Goal: Information Seeking & Learning: Learn about a topic

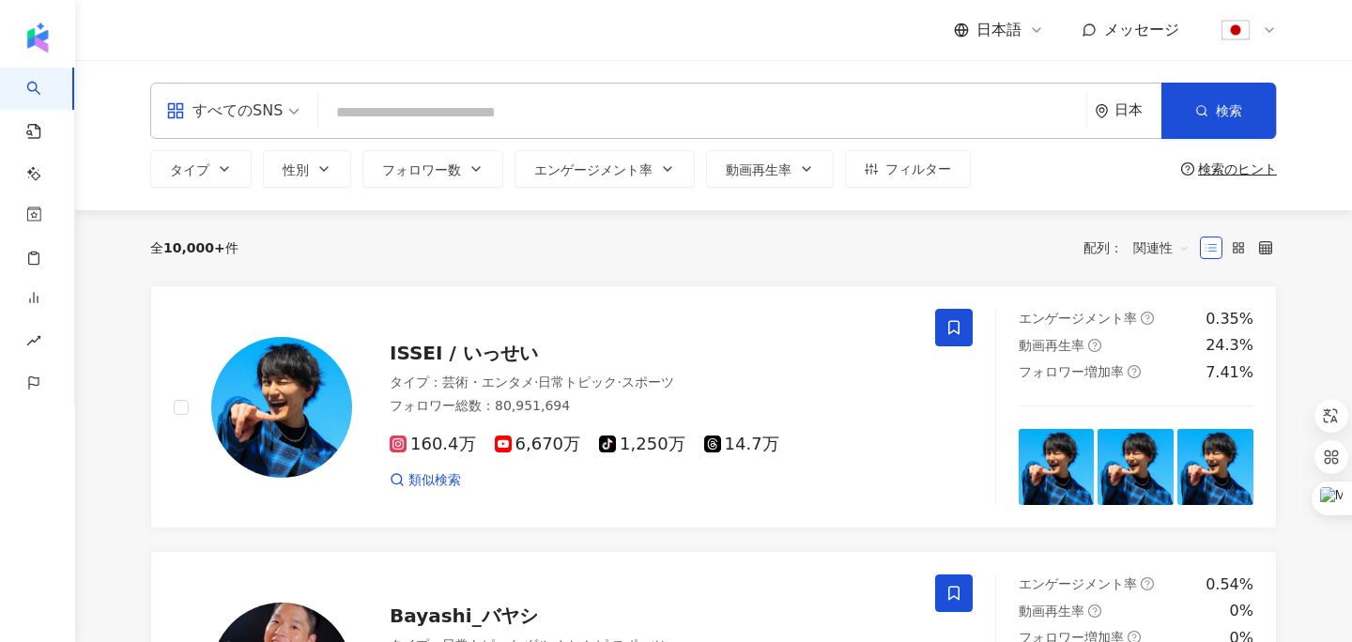
click at [289, 115] on span "すべてのSNS" at bounding box center [232, 111] width 133 height 30
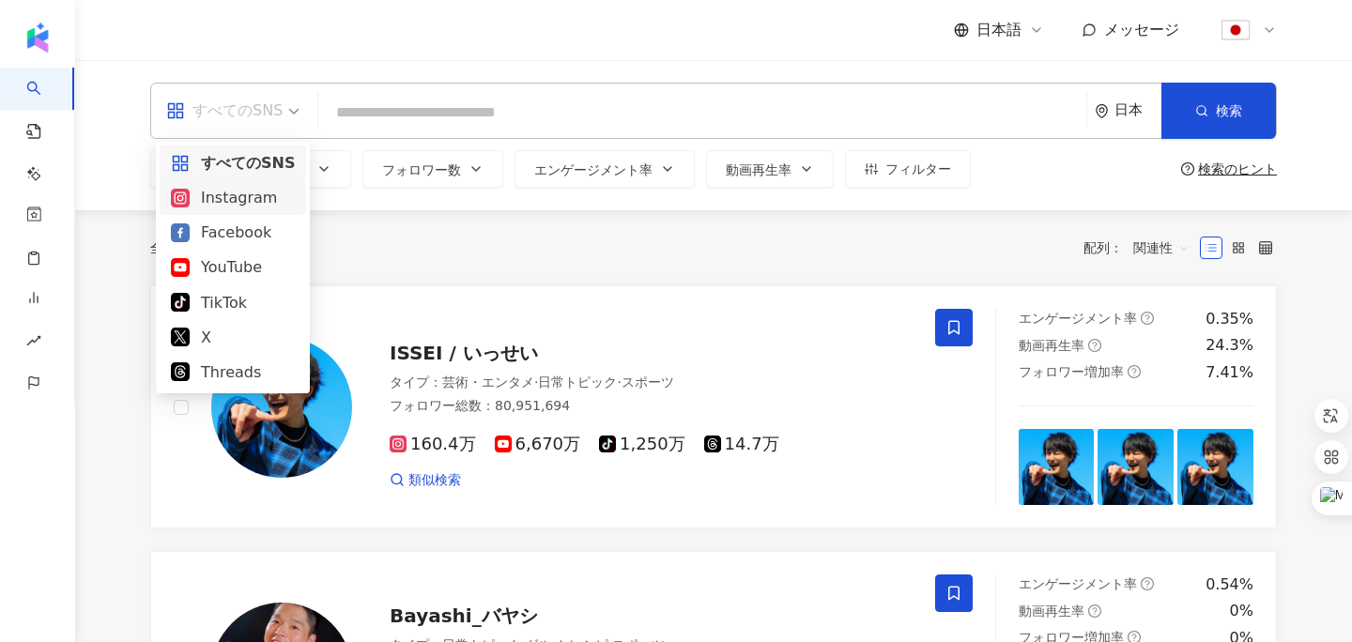
click at [267, 199] on div "Instagram" at bounding box center [233, 197] width 124 height 23
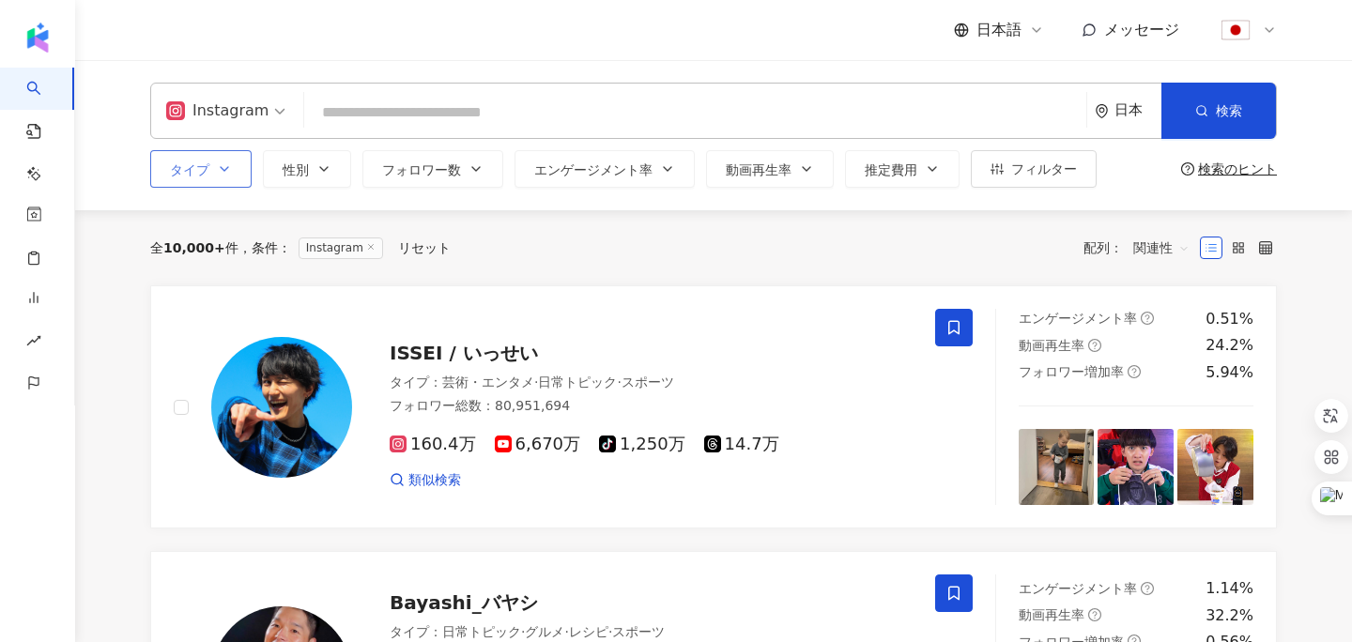
click at [235, 168] on button "タイプ" at bounding box center [200, 169] width 101 height 38
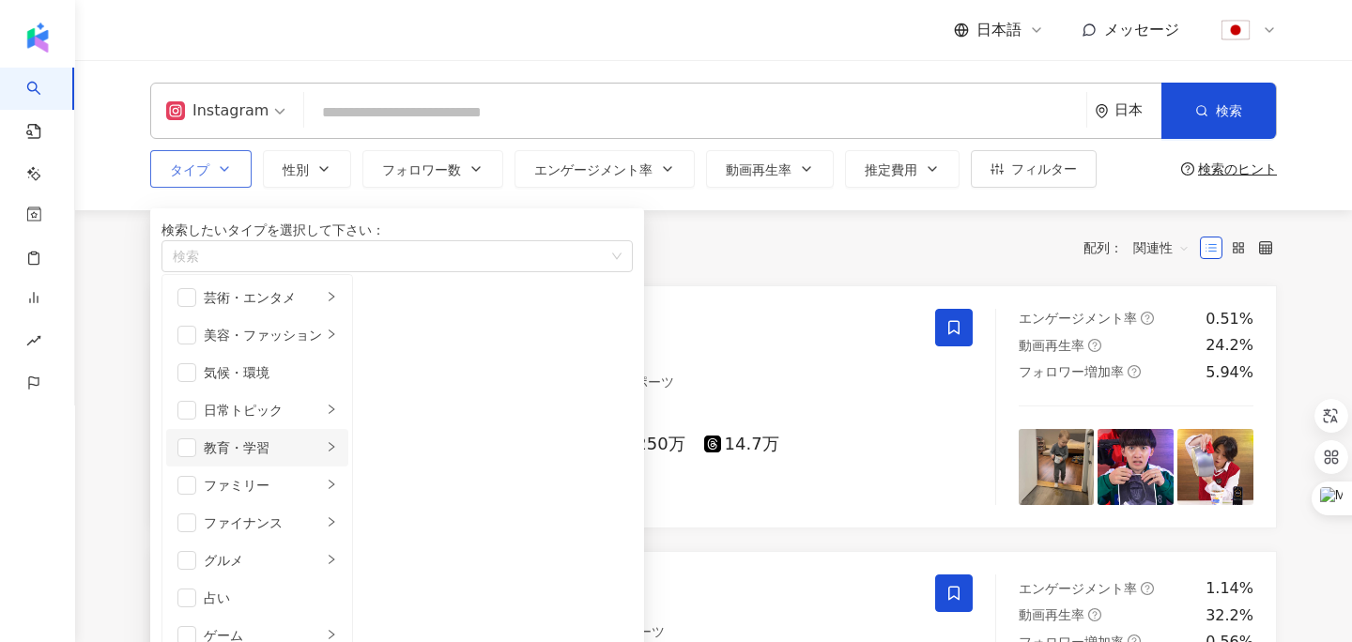
scroll to position [651, 0]
click at [387, 307] on span "button" at bounding box center [377, 297] width 19 height 19
click at [387, 345] on span "button" at bounding box center [377, 335] width 19 height 19
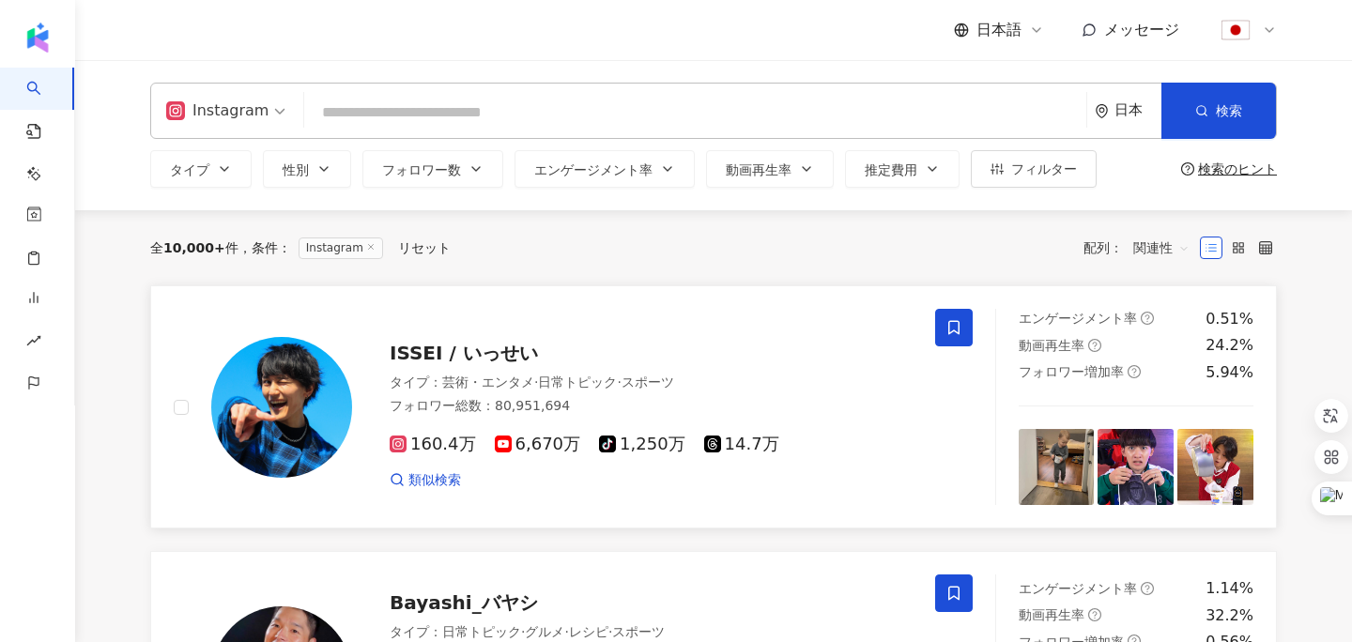
click at [758, 288] on link "ISSEI / いっせい タイプ ： 芸術・エンタメ · 日常トピック · スポーツ フォロワー総数 ： 80,951,694 160.4万 6,670万 t…" at bounding box center [713, 406] width 1127 height 243
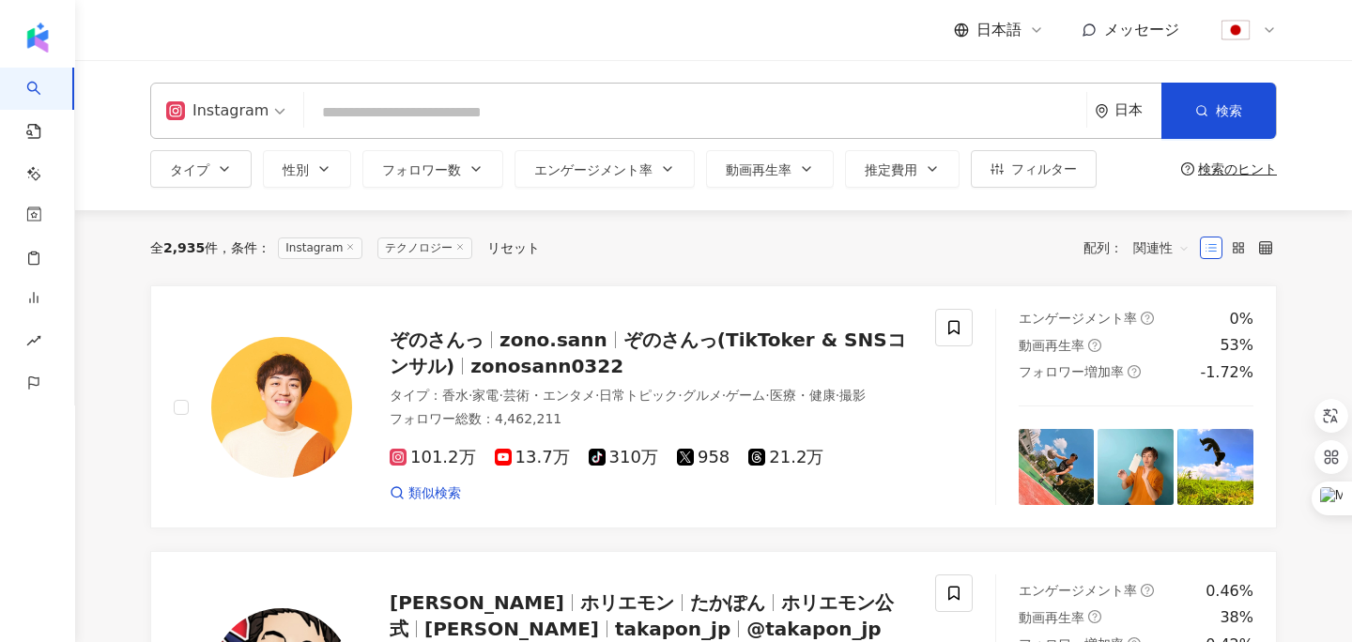
click at [496, 114] on input "search" at bounding box center [695, 113] width 767 height 36
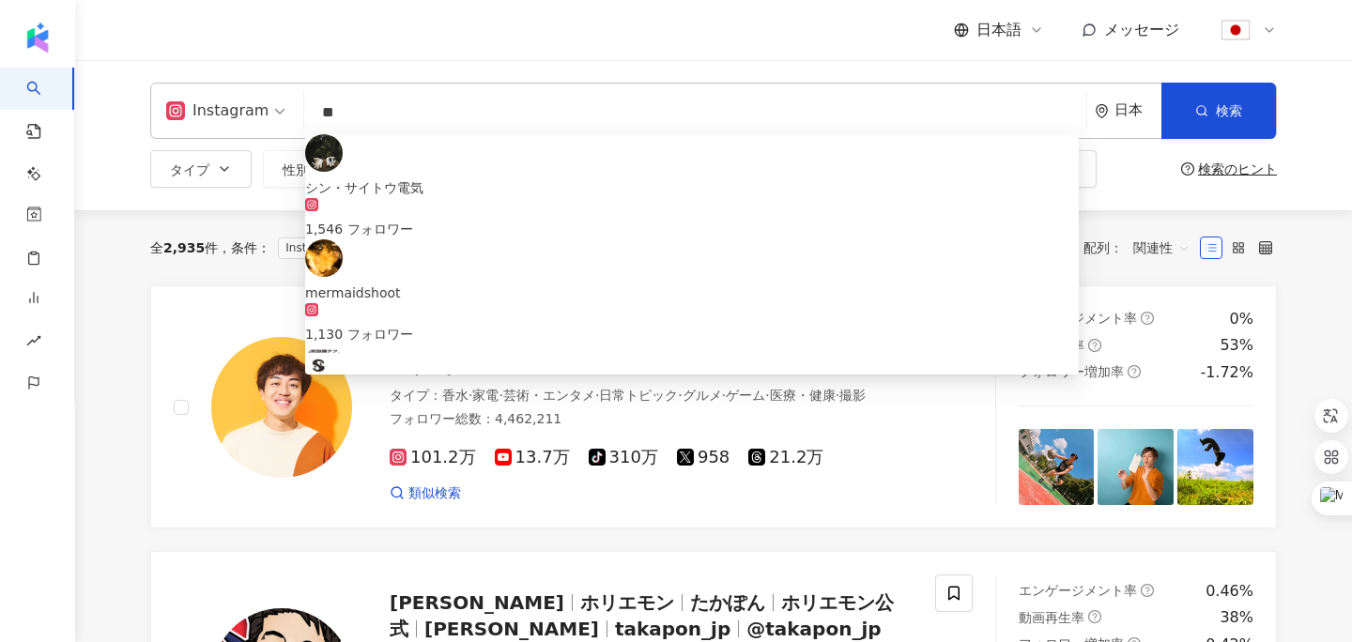
type input "**"
click at [594, 40] on div "日本語 メッセージ" at bounding box center [713, 30] width 1127 height 60
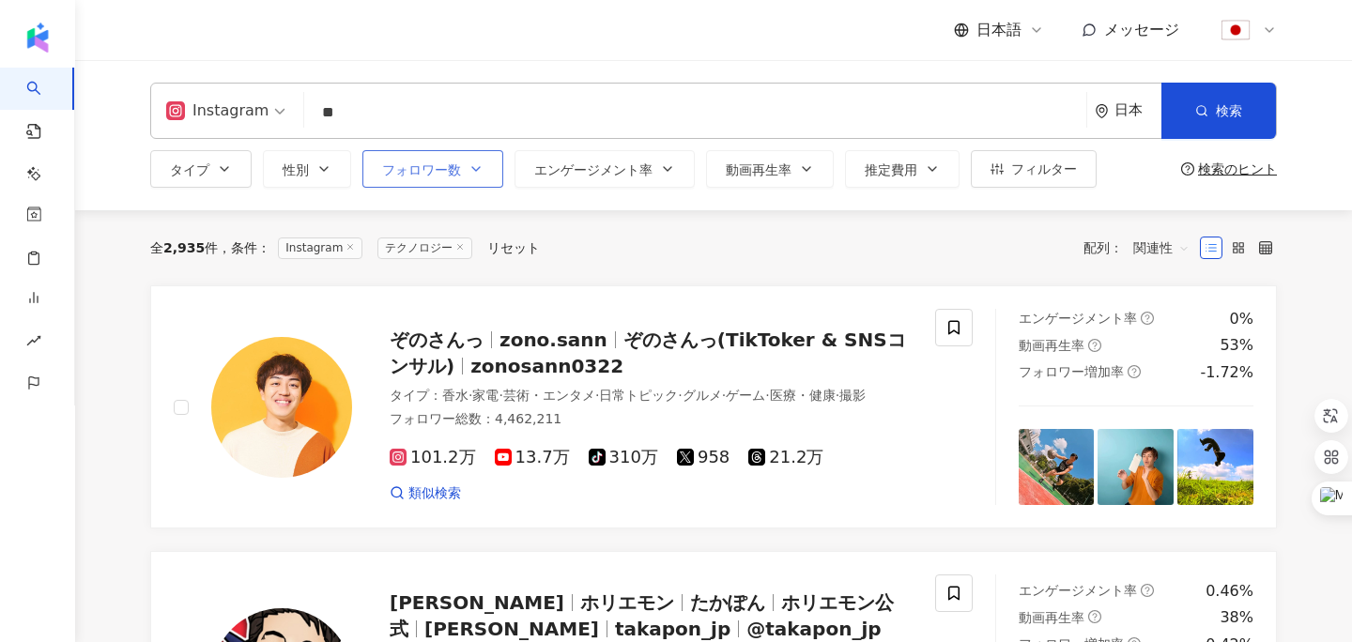
click at [470, 174] on icon "button" at bounding box center [476, 169] width 15 height 15
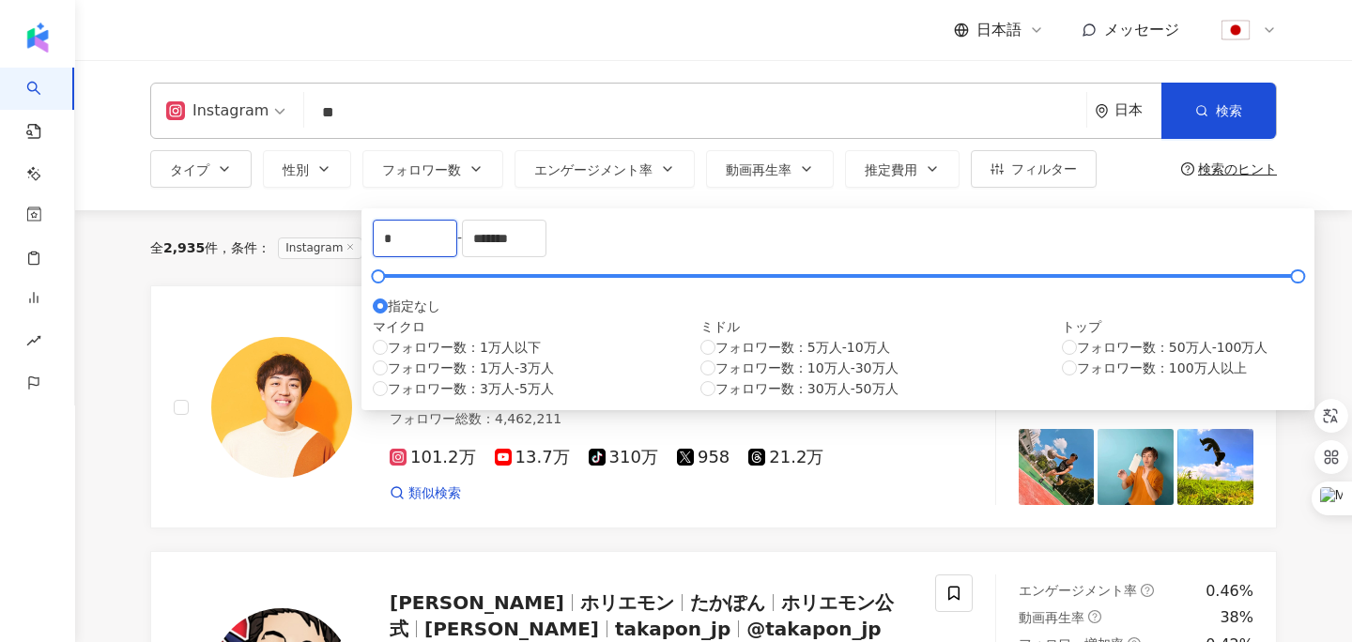
drag, startPoint x: 453, startPoint y: 243, endPoint x: 367, endPoint y: 243, distance: 85.5
click at [367, 243] on div "* - ******* 指定なし マイクロ フォロワー数：1万人以下 フォロワー数：1万人-3万人 フォロワー数：3万人-5万人 ミドル フォロワー数：5万人…" at bounding box center [838, 309] width 953 height 202
click at [546, 250] on input "*******" at bounding box center [504, 239] width 83 height 36
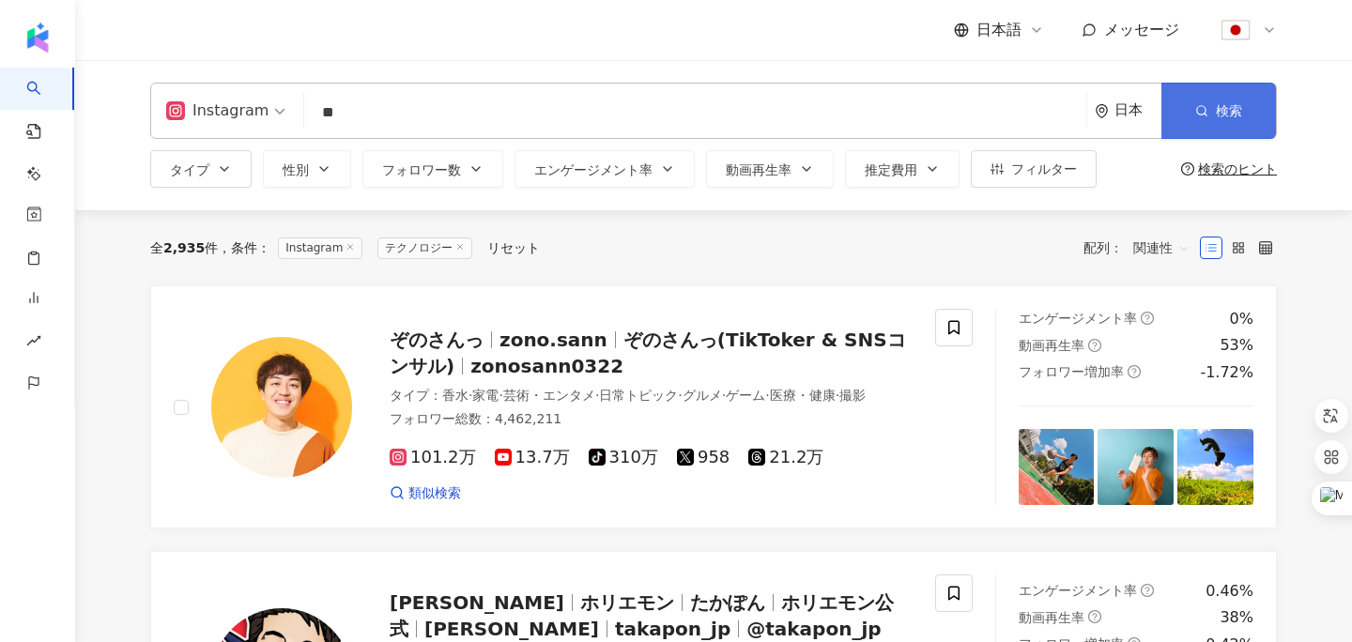
click at [1221, 111] on span "検索" at bounding box center [1229, 110] width 26 height 15
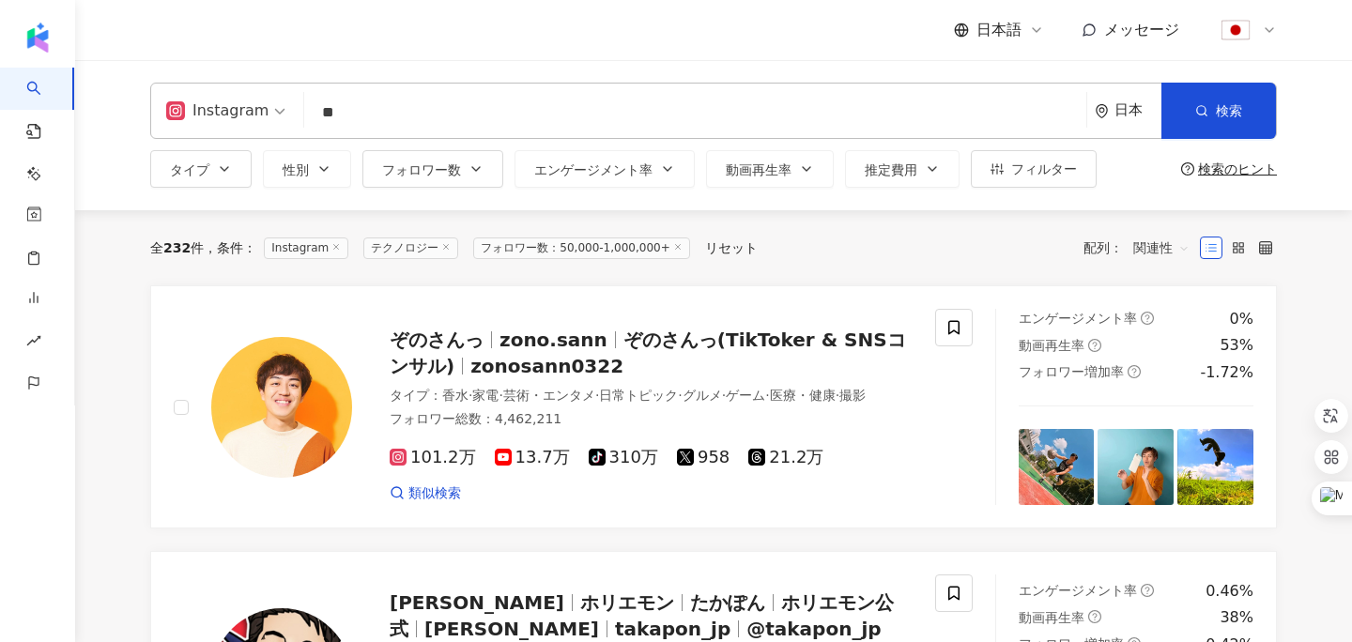
click at [660, 256] on span "フォロワー数：50,000-1,000,000+" at bounding box center [581, 249] width 216 height 22
click at [683, 252] on icon at bounding box center [677, 246] width 9 height 9
click at [534, 243] on div "リセット" at bounding box center [513, 247] width 53 height 15
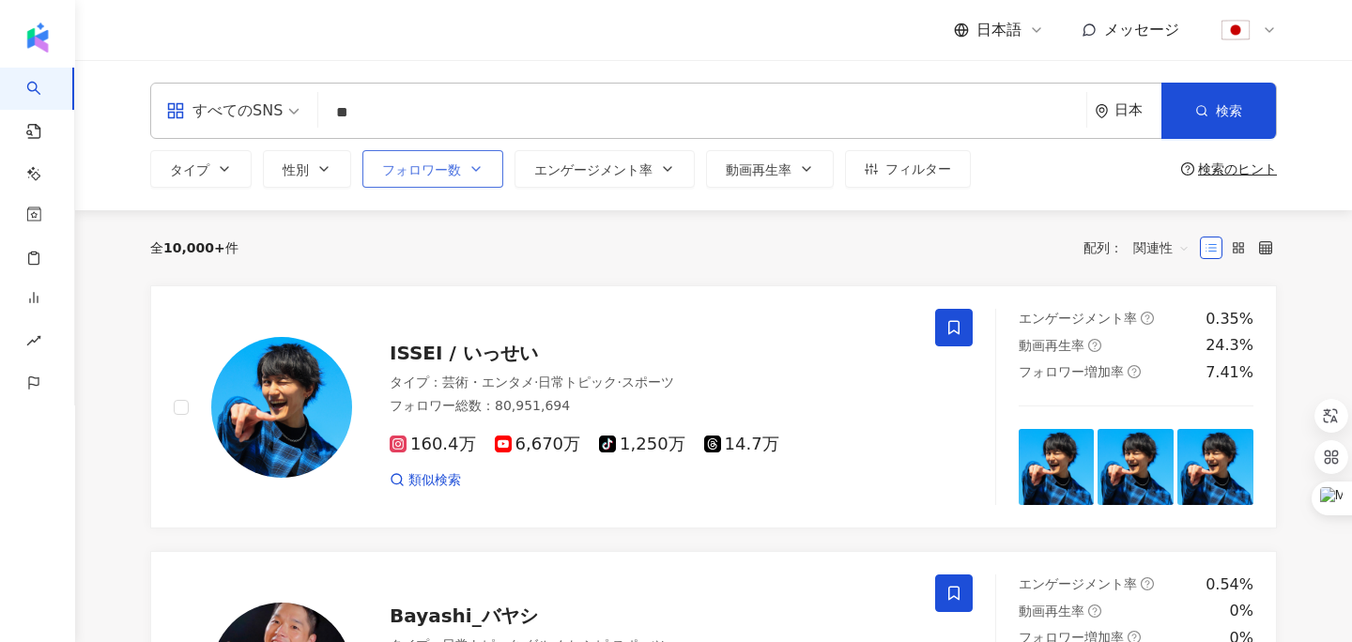
click at [459, 159] on button "フォロワー数" at bounding box center [432, 169] width 141 height 38
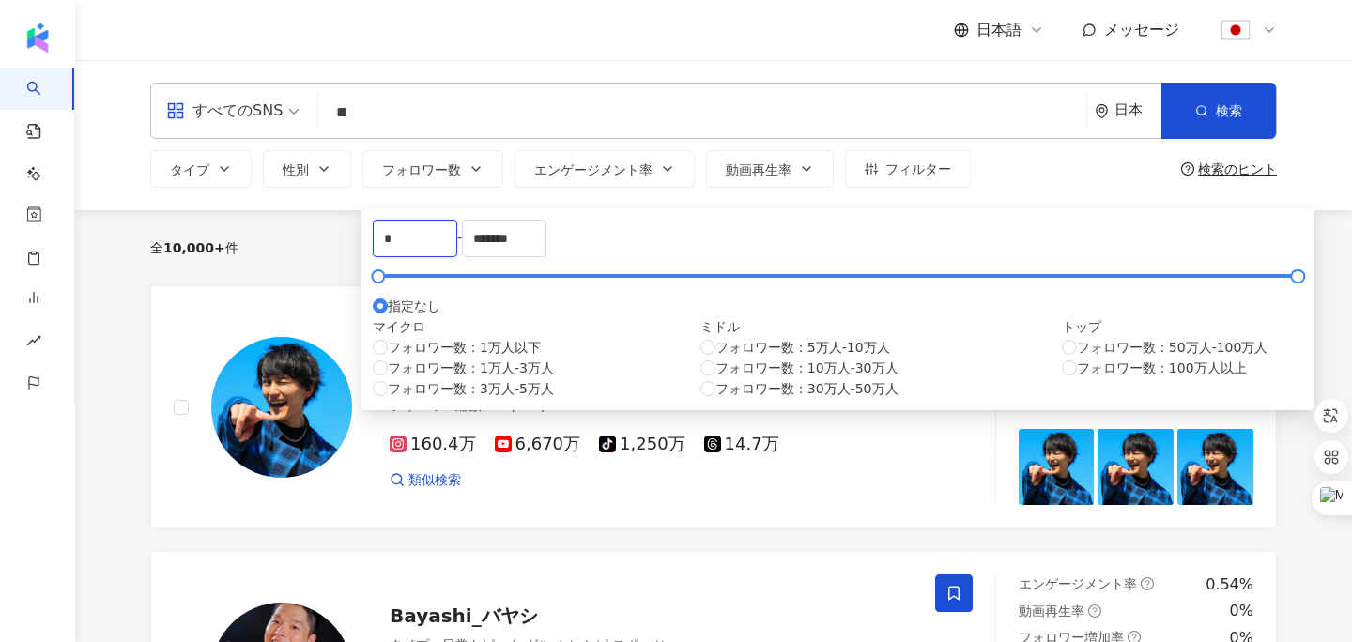
drag, startPoint x: 444, startPoint y: 267, endPoint x: 360, endPoint y: 245, distance: 87.2
type input "*****"
drag, startPoint x: 747, startPoint y: 255, endPoint x: 625, endPoint y: 225, distance: 124.8
click at [626, 226] on div "***** - ******* 指定なし マイクロ フォロワー数：1万人以下 フォロワー数：1万人-3万人 フォロワー数：3万人-5万人 ミドル フォロワー数…" at bounding box center [838, 309] width 931 height 179
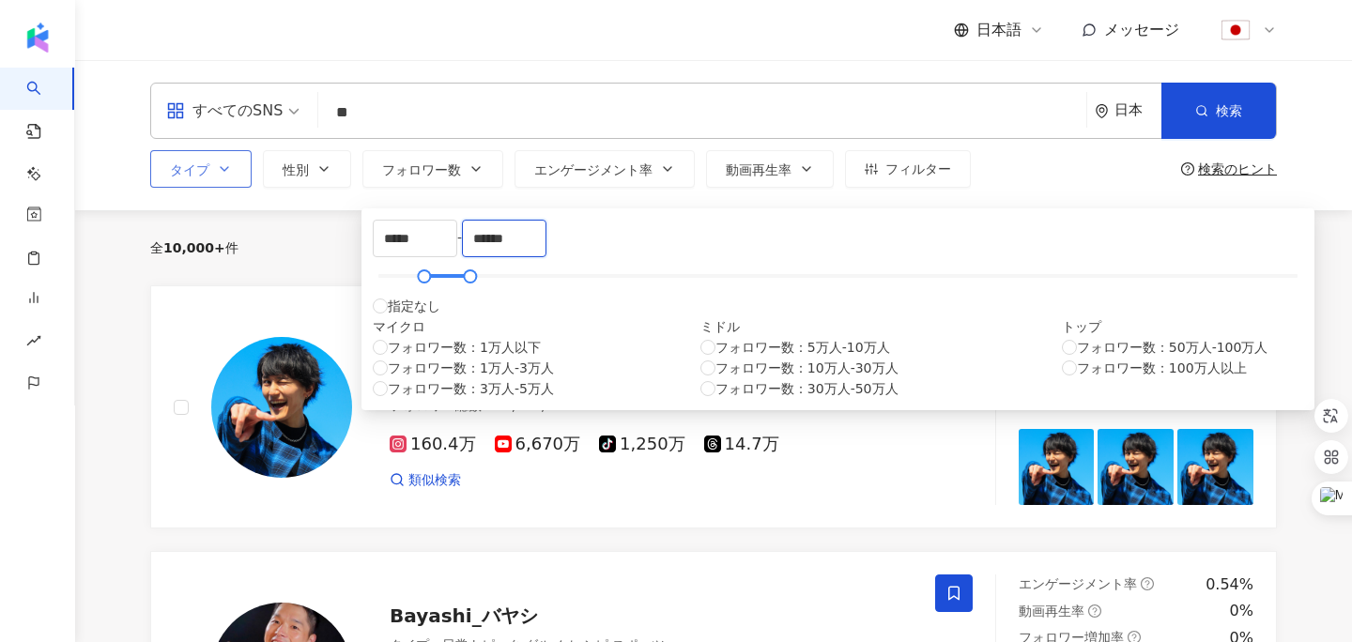
type input "******"
click at [218, 162] on icon "button" at bounding box center [224, 169] width 15 height 15
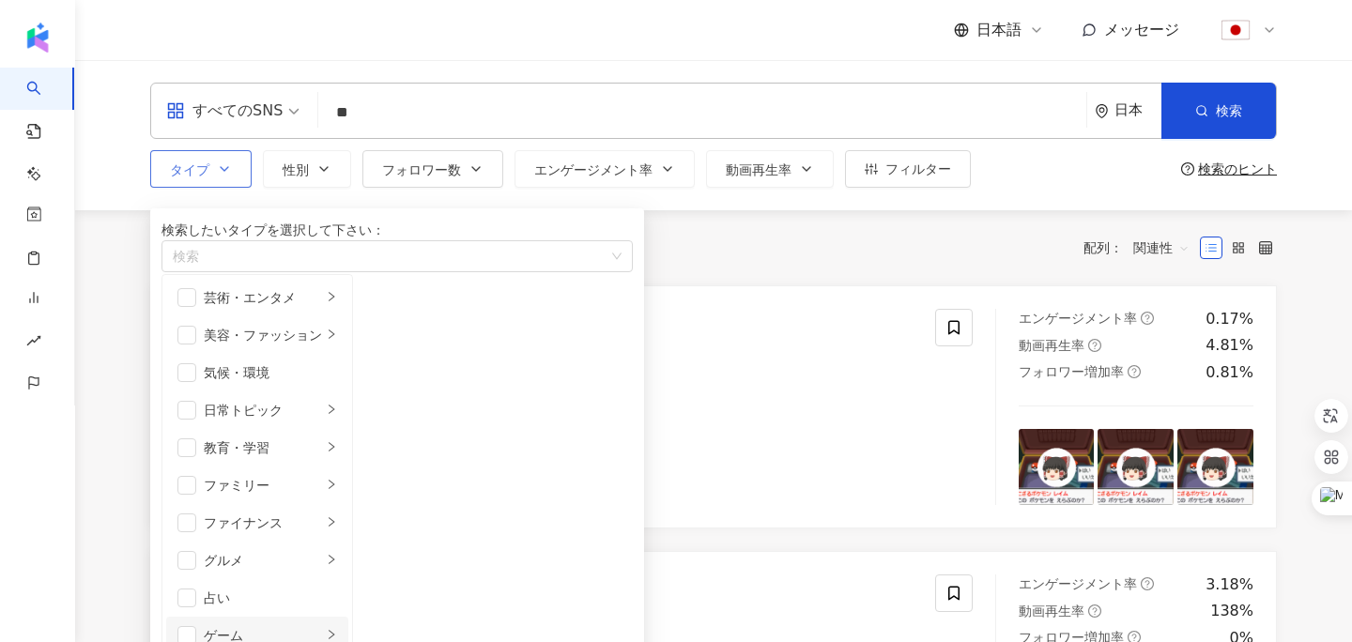
scroll to position [593, 0]
click at [387, 307] on span "button" at bounding box center [377, 297] width 19 height 19
click at [387, 345] on span "button" at bounding box center [377, 335] width 19 height 19
click at [781, 285] on div "全 10,000+ 件 条件 ： フォロワー数：50,000-100,000 リセット 配列： 関連性" at bounding box center [713, 247] width 1127 height 75
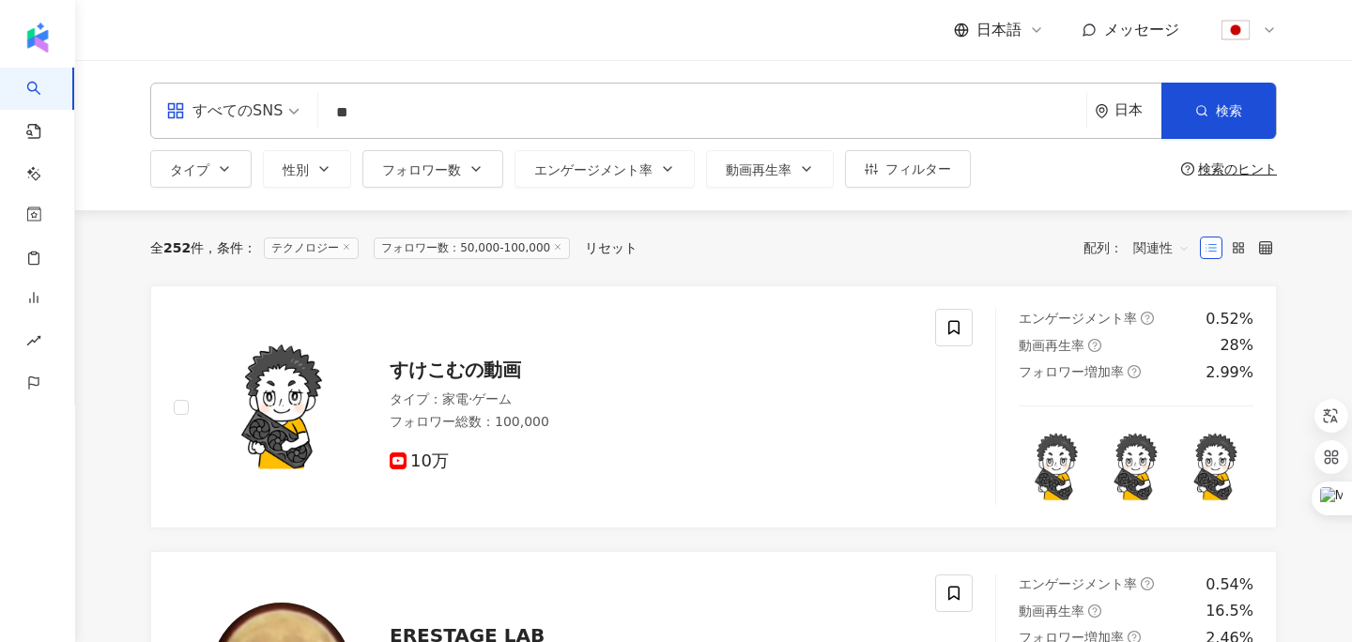
click at [296, 107] on span "すべてのSNS" at bounding box center [232, 111] width 133 height 30
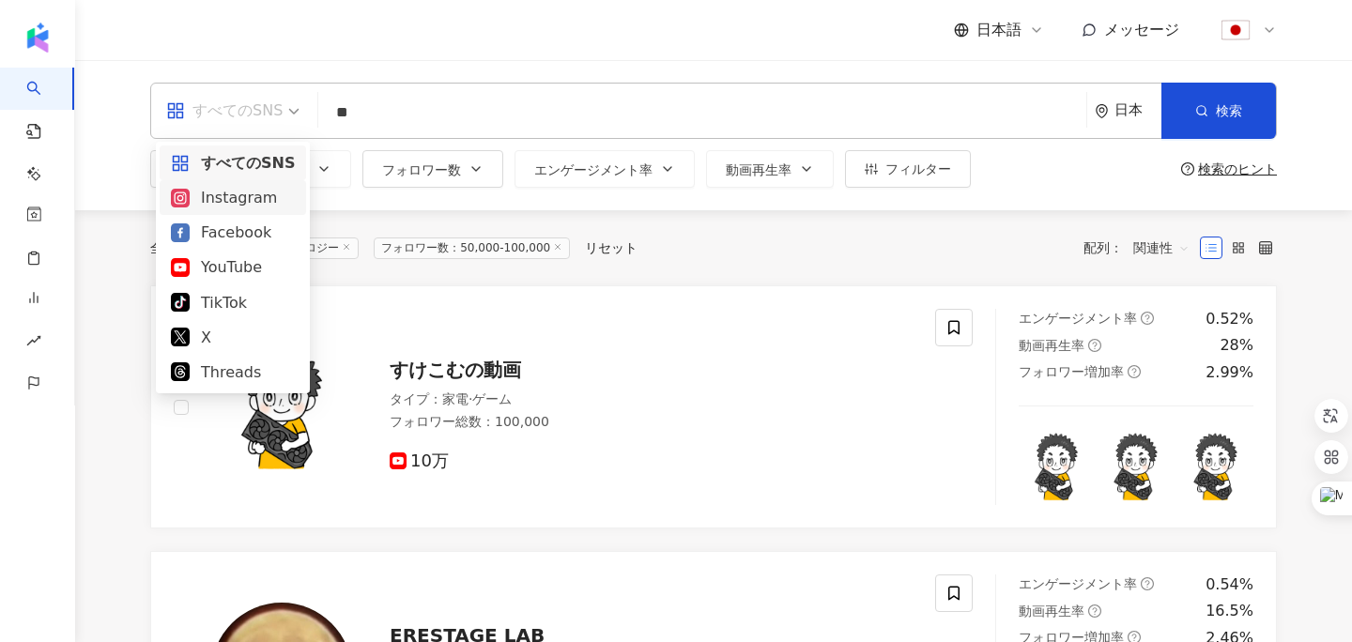
click at [262, 203] on div "Instagram" at bounding box center [233, 197] width 124 height 23
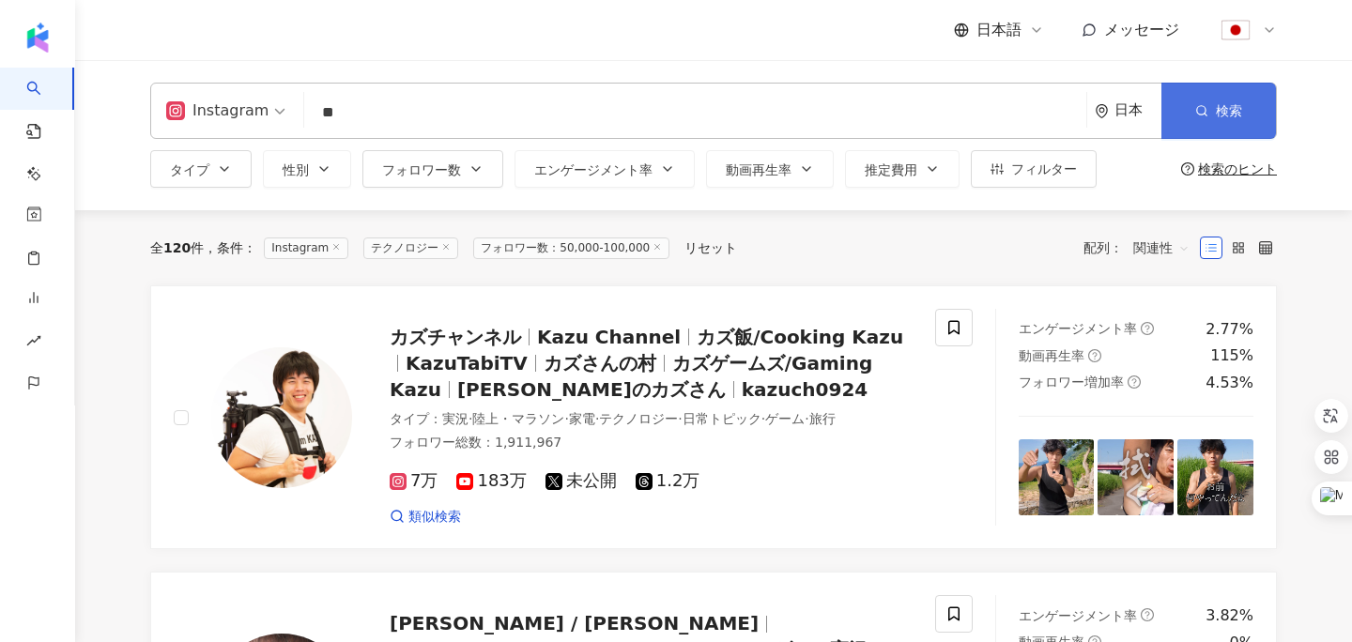
click at [1232, 124] on button "検索" at bounding box center [1219, 111] width 115 height 56
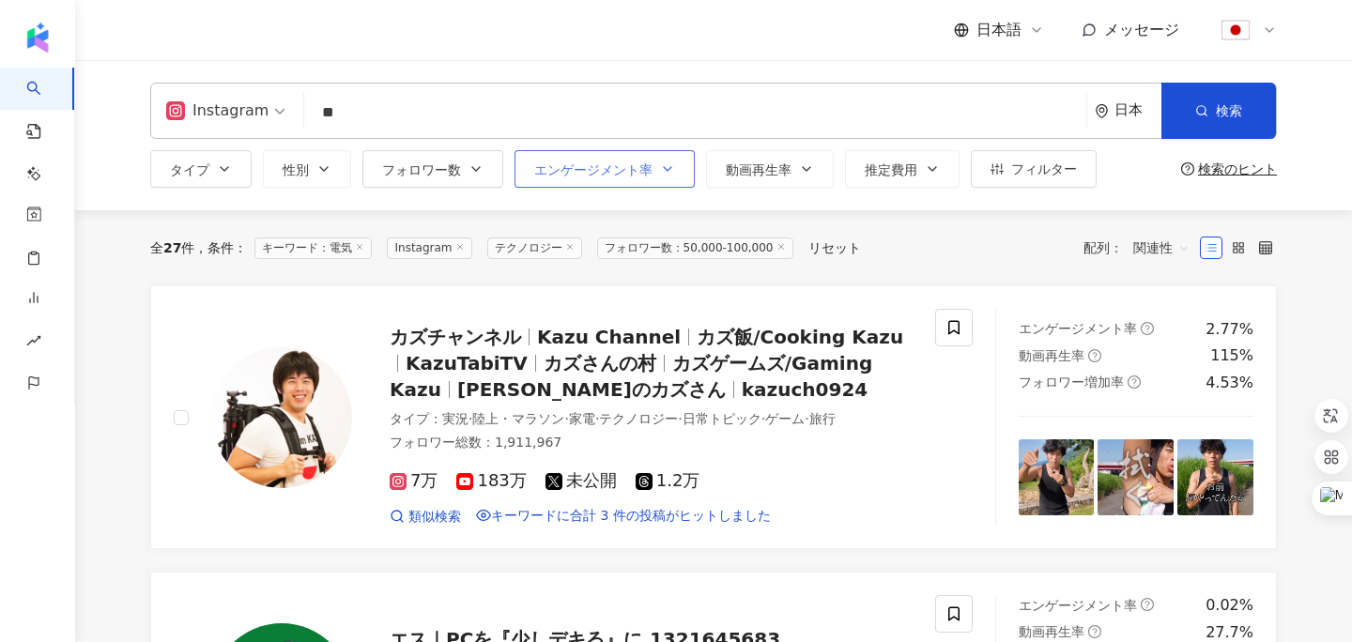
click at [605, 169] on span "エンゲージメント率" at bounding box center [593, 169] width 118 height 15
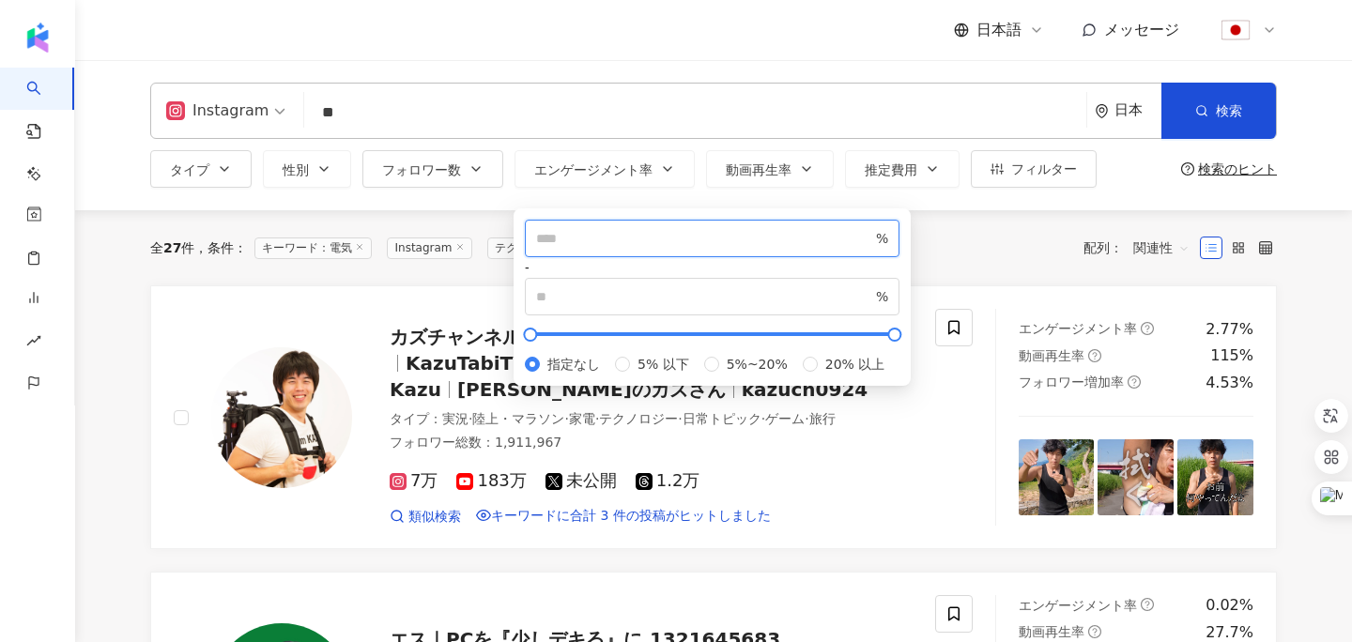
click at [608, 249] on input "number" at bounding box center [704, 238] width 336 height 21
type input "***"
click at [478, 290] on link "カズチャンネル Kazu Channel カズ飯/Cooking Kazu KazuTabiTV カズさんの村 カズゲームズ/Gaming Kazu 福井のカ…" at bounding box center [713, 417] width 1127 height 264
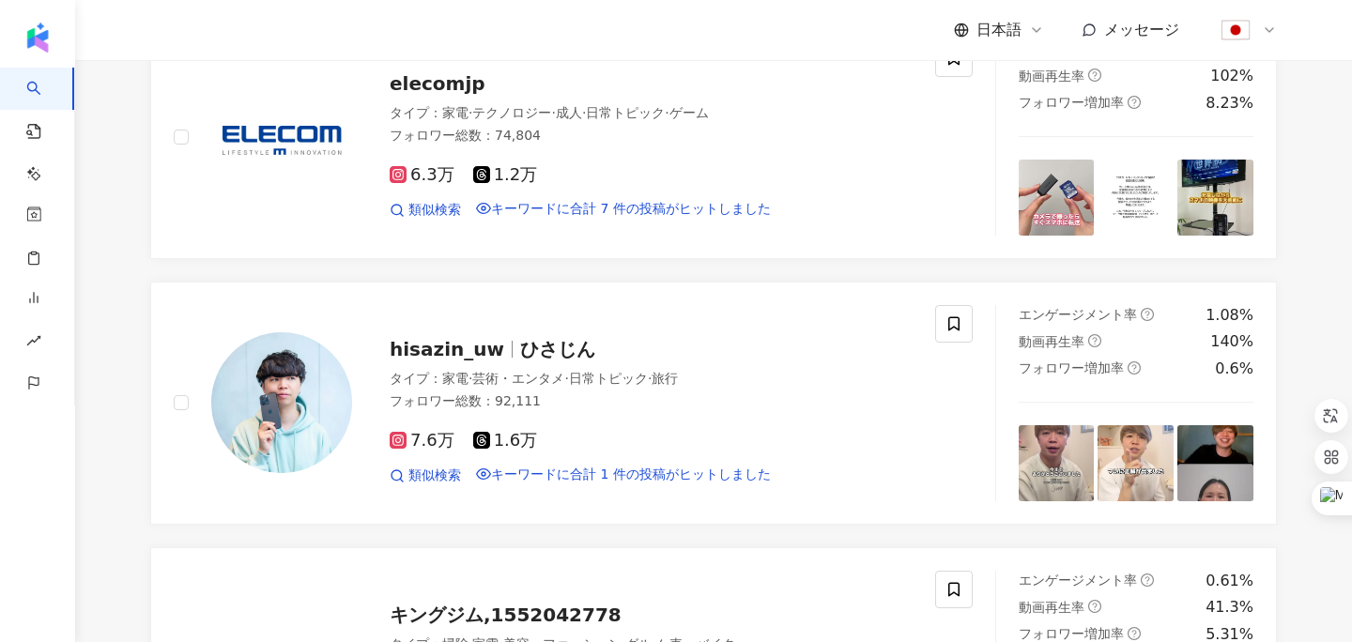
scroll to position [1632, 0]
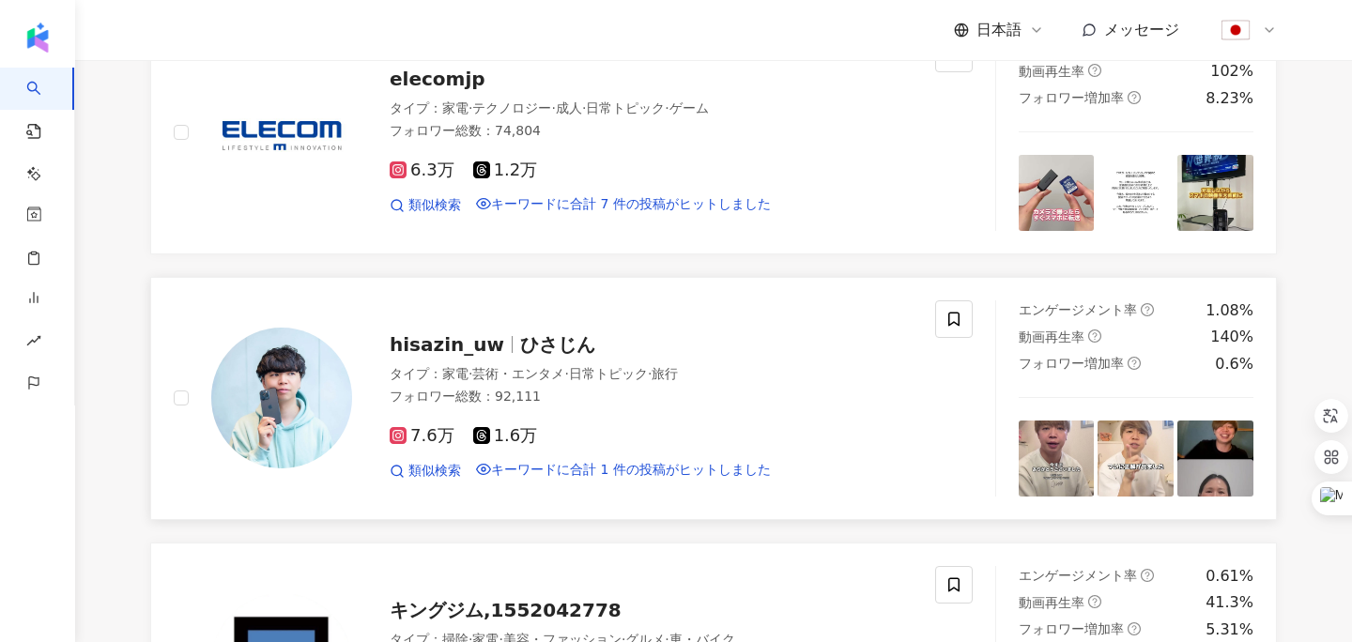
click at [526, 356] on span "ひさじん" at bounding box center [557, 344] width 75 height 23
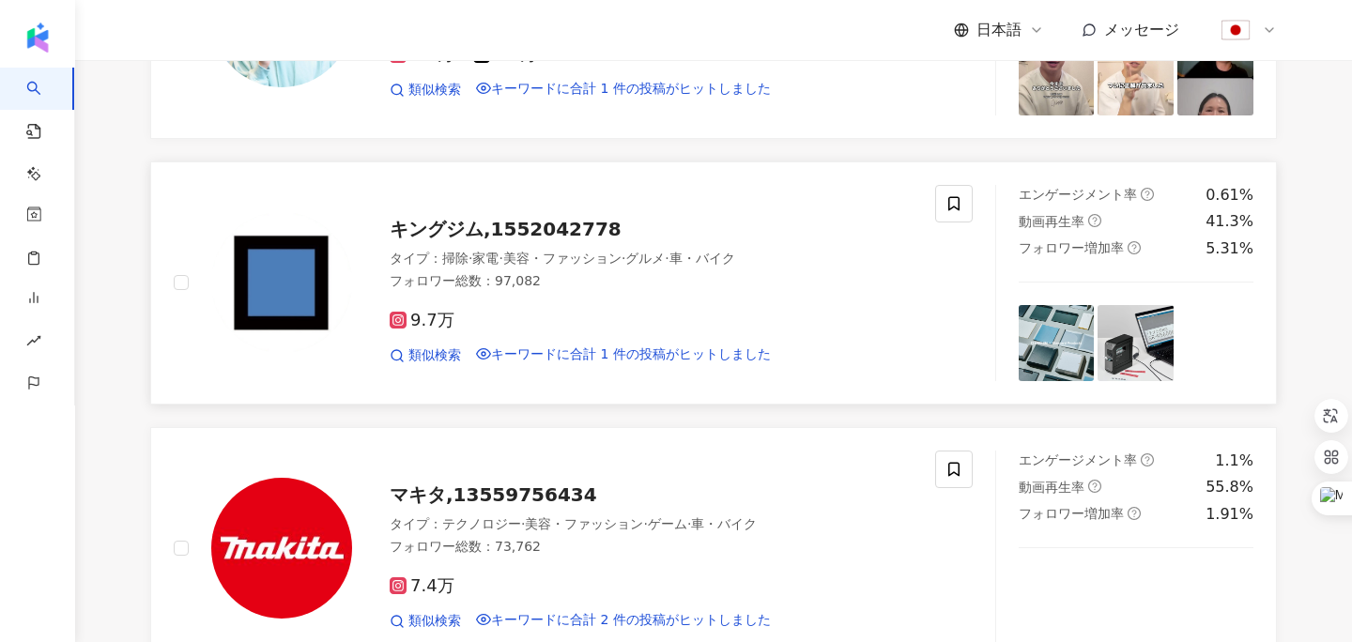
scroll to position [1881, 0]
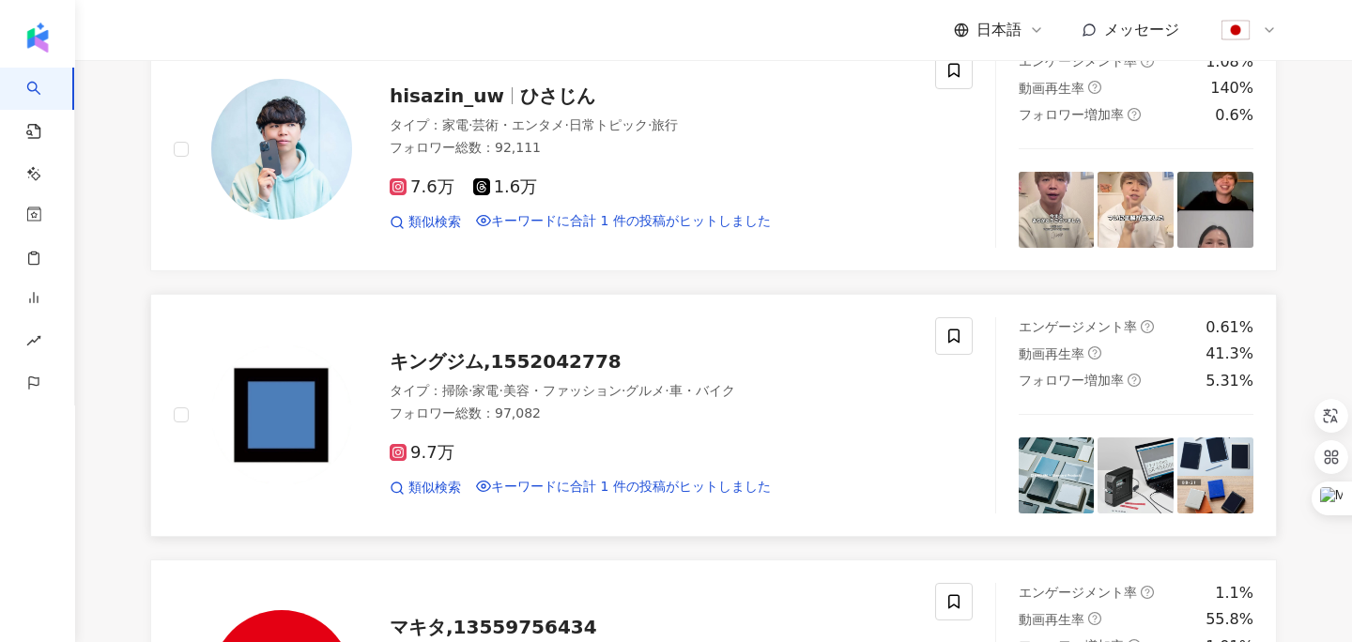
click at [502, 373] on span "キングジム,1552042778" at bounding box center [506, 361] width 232 height 23
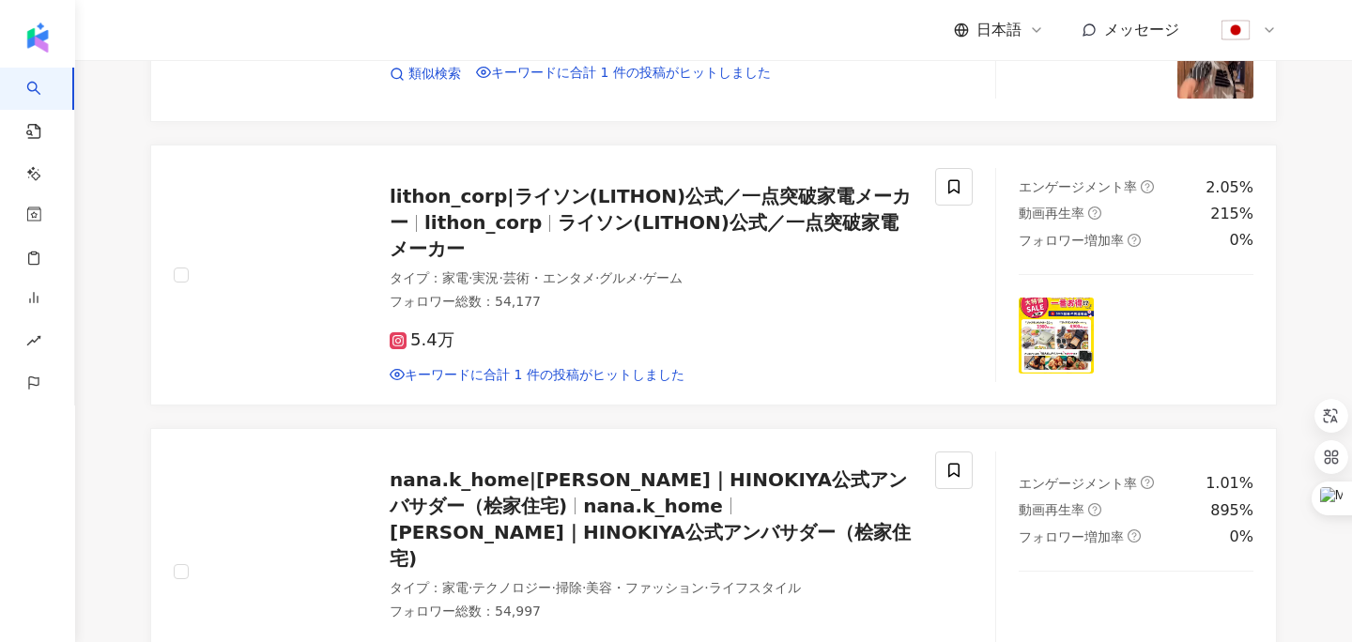
scroll to position [0, 0]
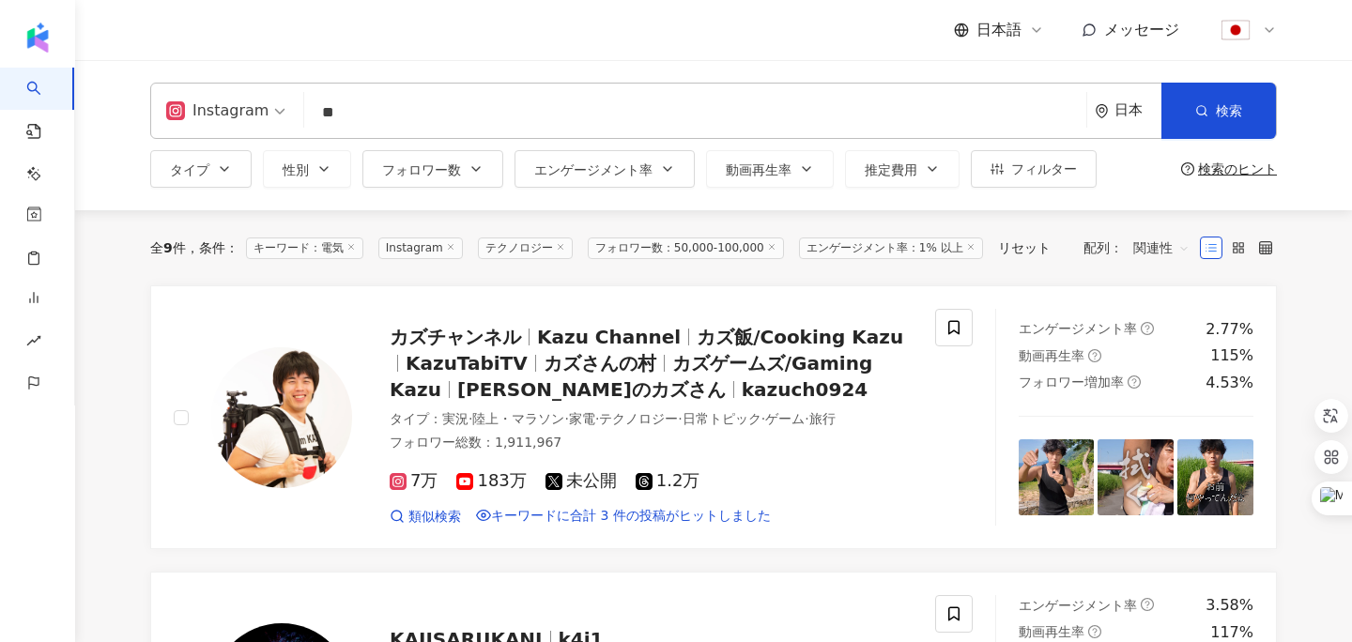
click at [668, 245] on span "フォロワー数：50,000-100,000" at bounding box center [686, 249] width 196 height 22
click at [720, 247] on span "フォロワー数：50,000-100,000" at bounding box center [686, 249] width 196 height 22
click at [664, 241] on span "フォロワー数：50,000-100,000" at bounding box center [686, 249] width 196 height 22
click at [998, 255] on div "リセット" at bounding box center [1024, 247] width 53 height 15
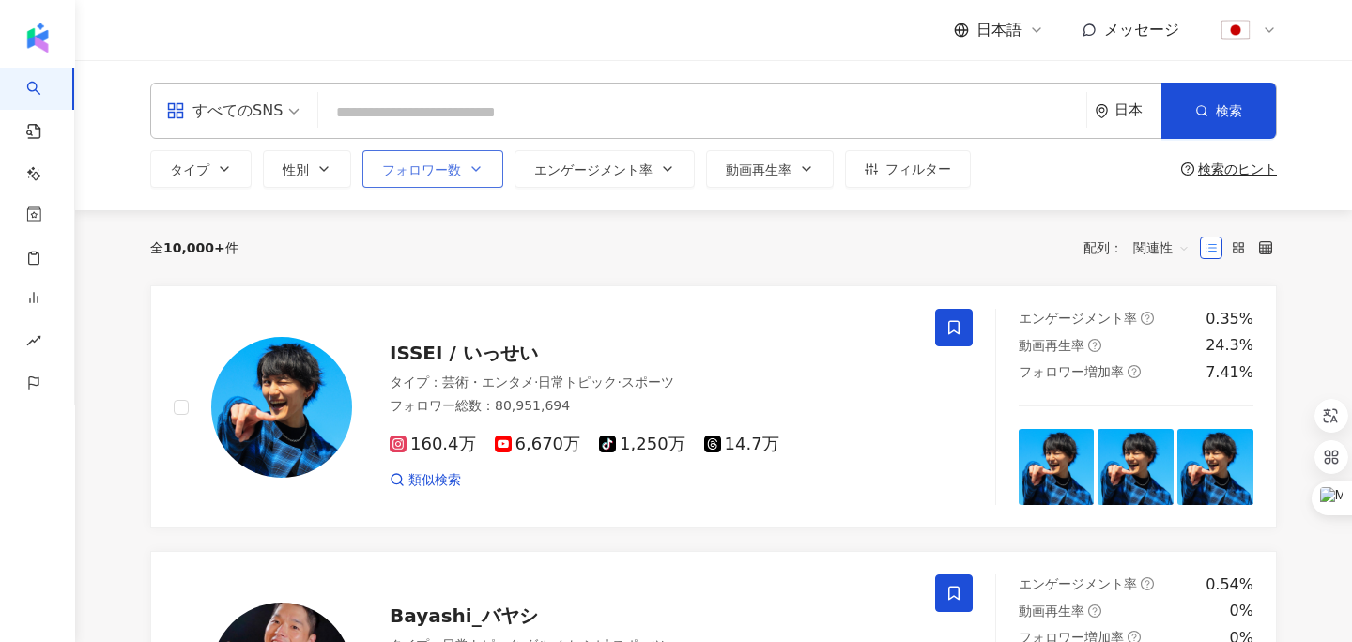
click at [475, 170] on icon "button" at bounding box center [476, 169] width 8 height 4
type input "*"
type input "*******"
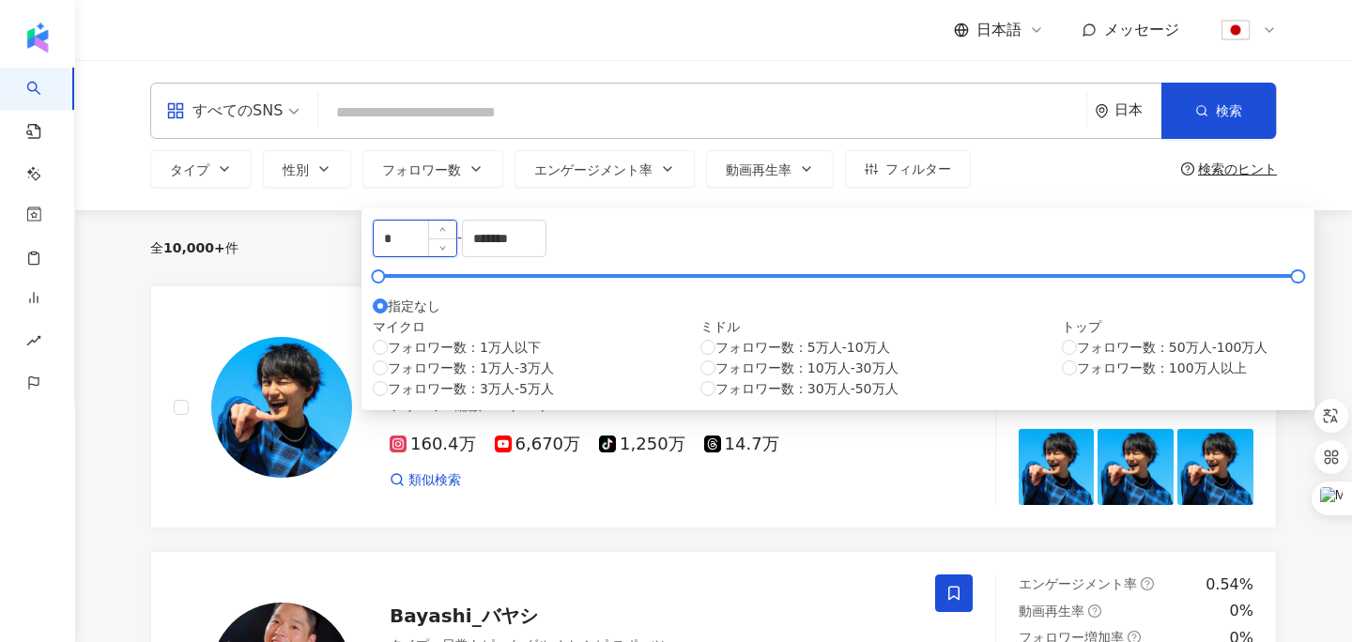
drag, startPoint x: 471, startPoint y: 239, endPoint x: 407, endPoint y: 243, distance: 65.0
click at [407, 243] on input "*" at bounding box center [415, 239] width 83 height 36
type input "*****"
drag, startPoint x: 716, startPoint y: 256, endPoint x: 604, endPoint y: 253, distance: 111.8
click at [604, 253] on div "***** - ******* 指定なし マイクロ フォロワー数：1万人以下 フォロワー数：1万人-3万人 フォロワー数：3万人-5万人 ミドル フォロワー数…" at bounding box center [838, 309] width 931 height 179
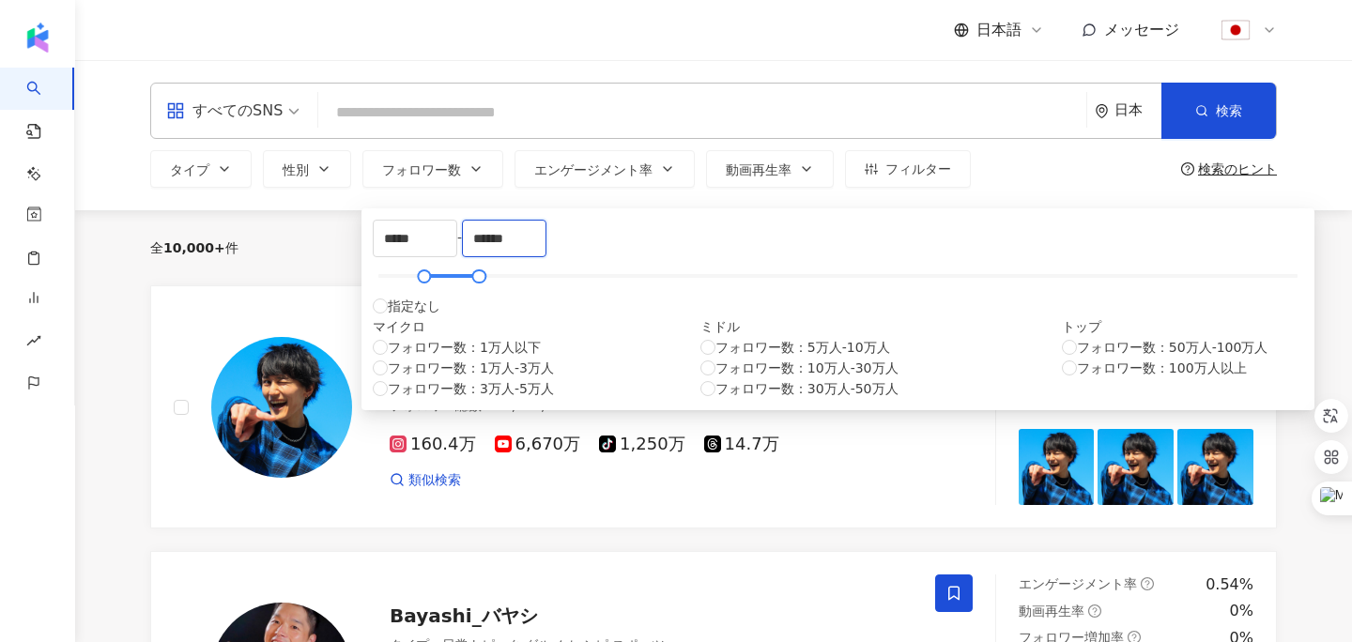
type input "******"
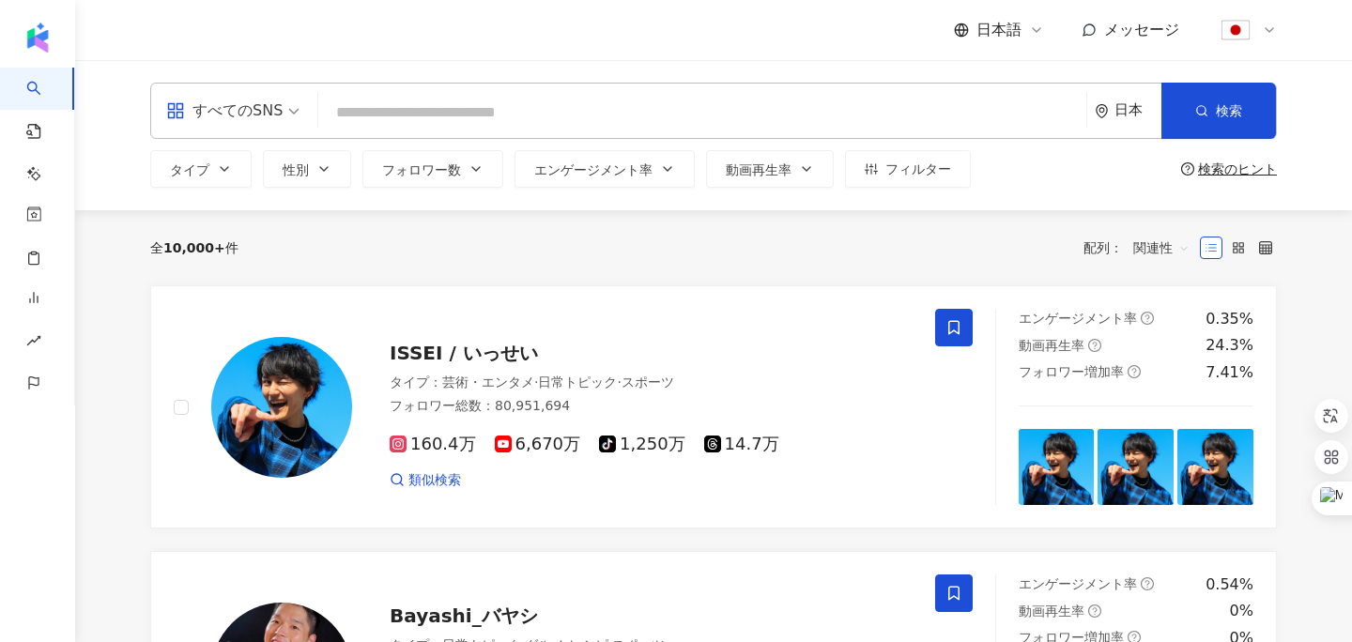
click at [935, 267] on div "全 10,000+ 件 配列： 関連性" at bounding box center [713, 247] width 1127 height 75
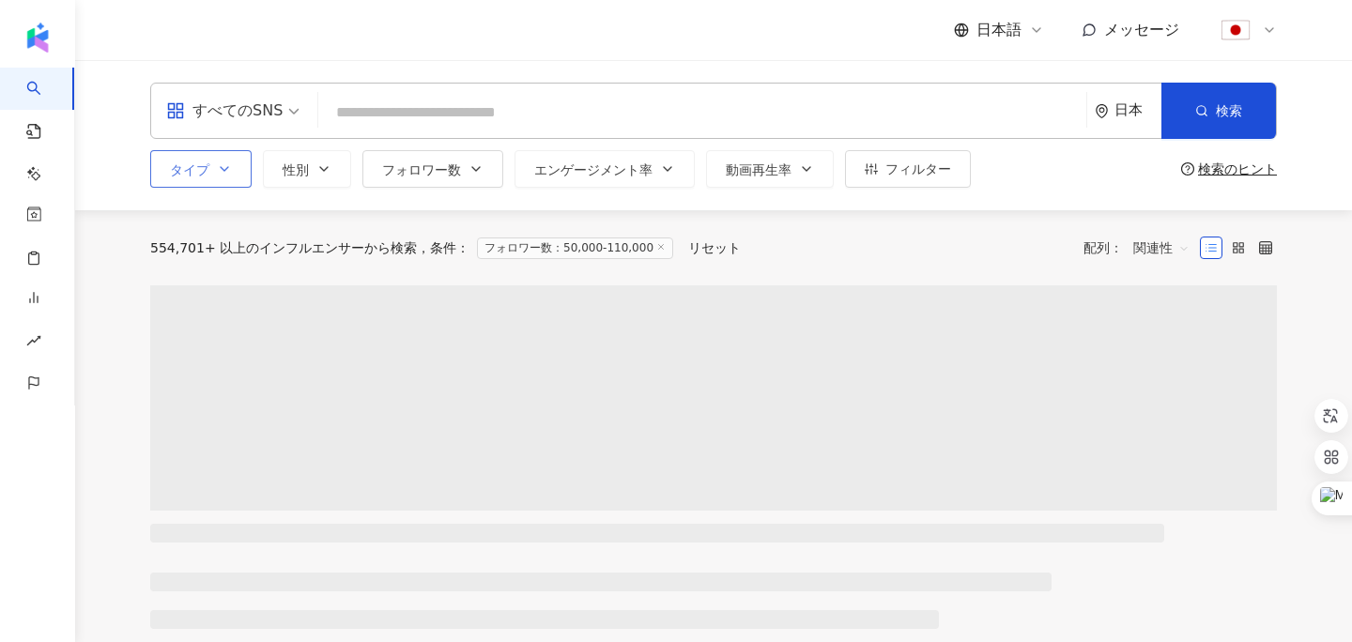
click at [222, 175] on icon "button" at bounding box center [224, 169] width 15 height 15
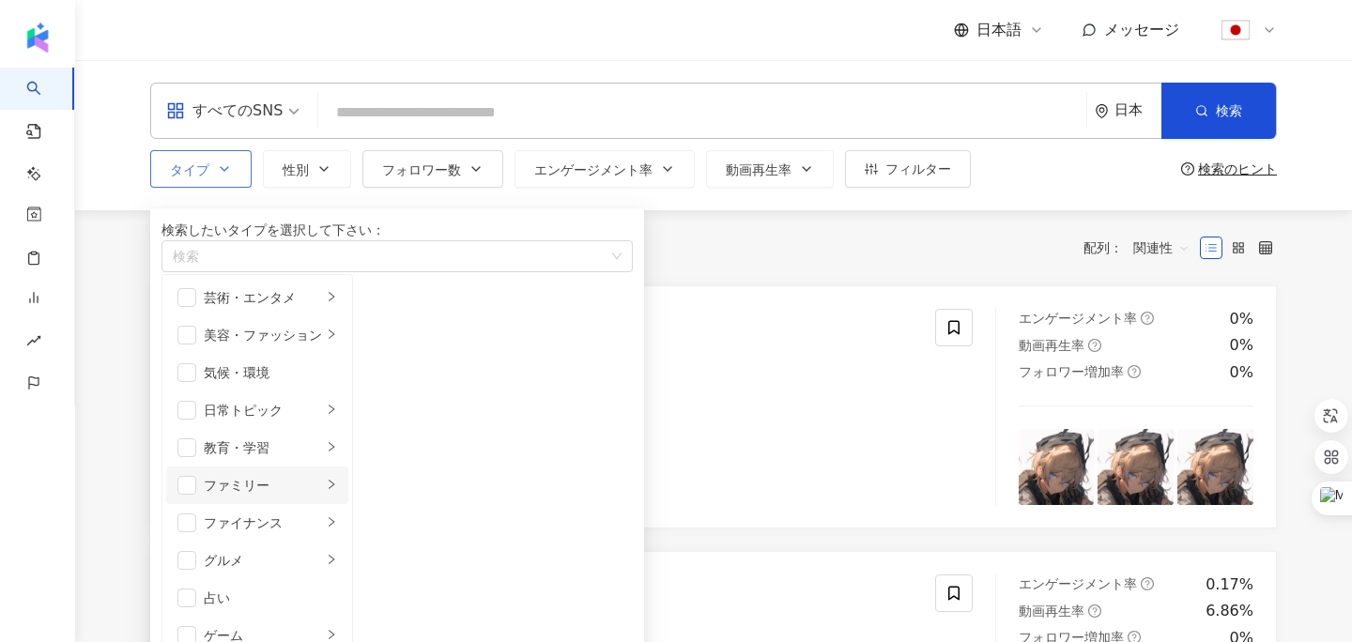
scroll to position [588, 0]
click at [387, 307] on span "button" at bounding box center [377, 297] width 19 height 19
click at [387, 345] on span "button" at bounding box center [377, 335] width 19 height 19
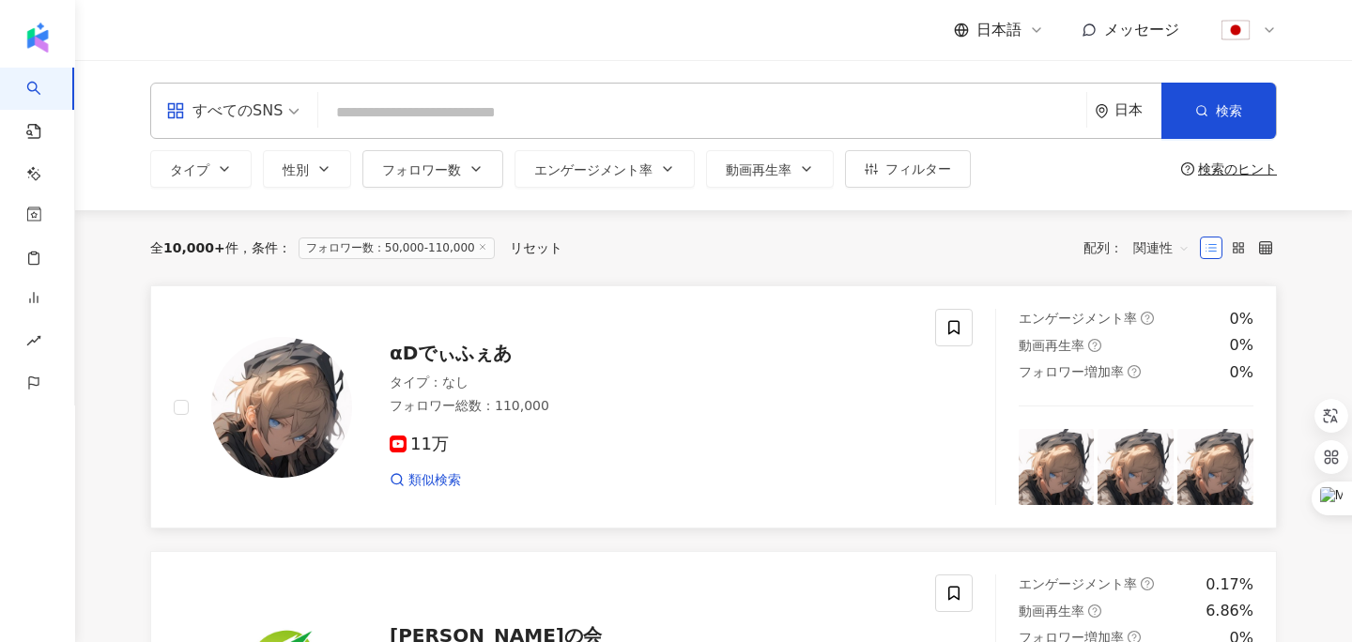
click at [773, 322] on div "αDでぃふぇあ タイプ ： なし フォロワー総数 ： 110,000 11万 類似検索" at bounding box center [555, 407] width 762 height 196
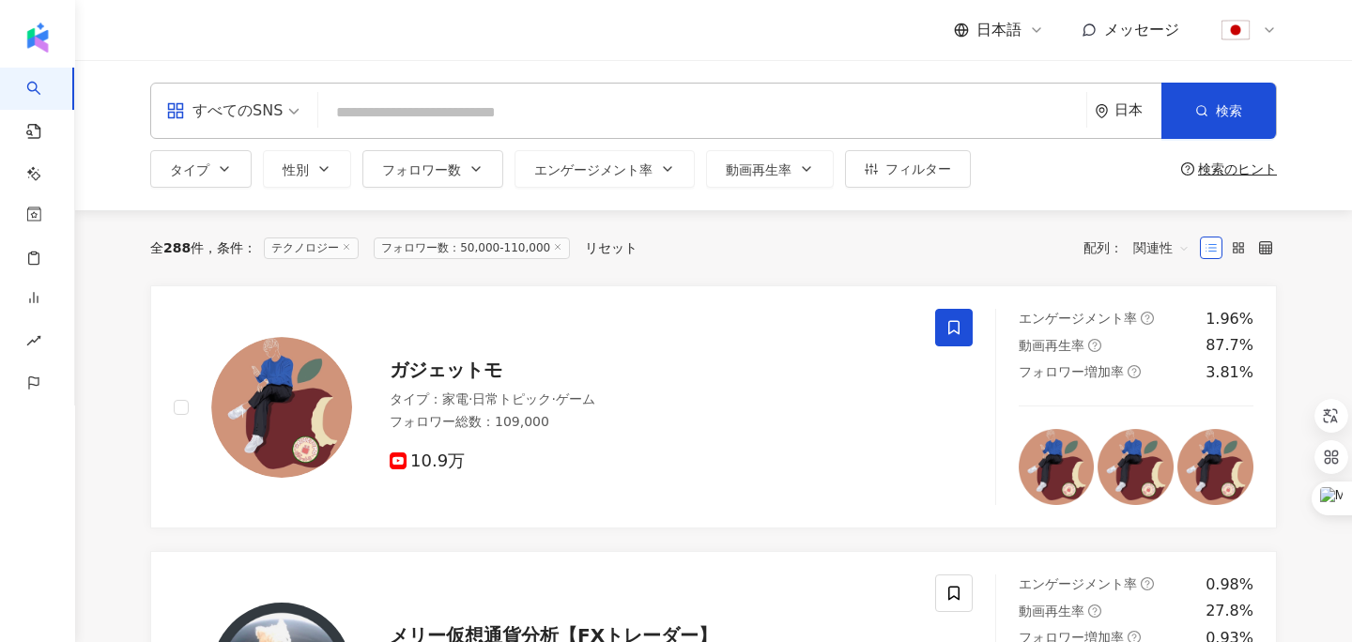
click at [290, 109] on span "すべてのSNS" at bounding box center [232, 111] width 133 height 30
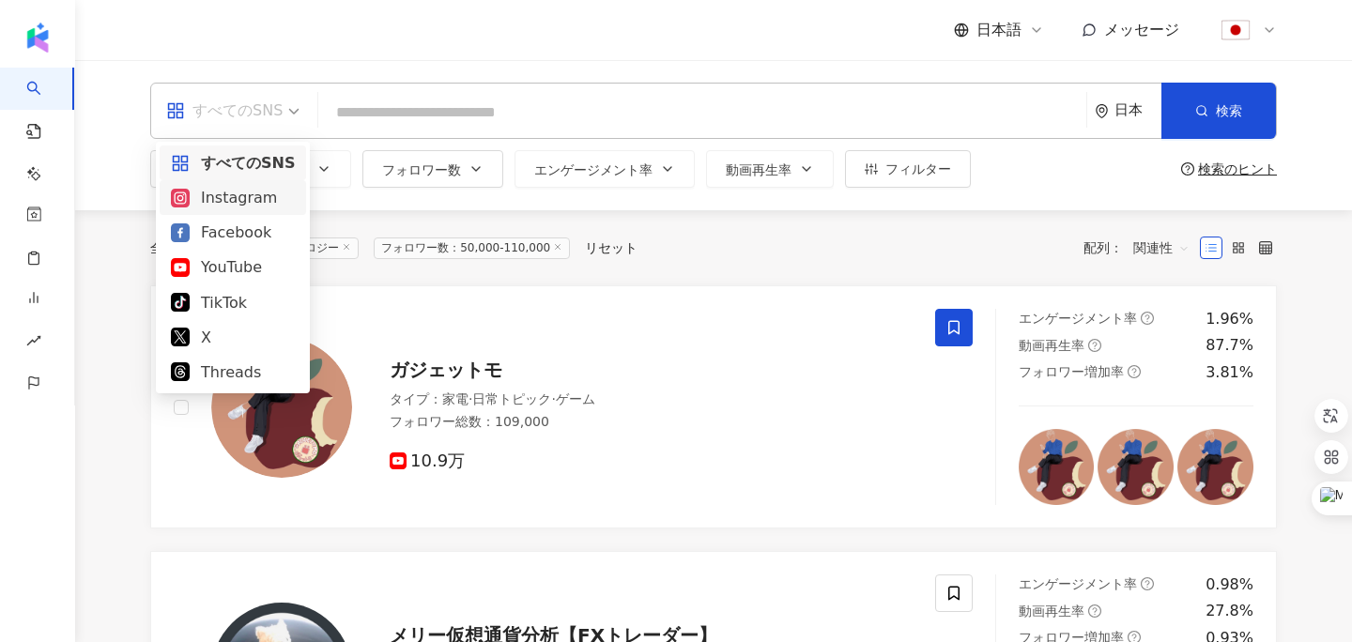
click at [244, 199] on div "Instagram" at bounding box center [233, 197] width 124 height 23
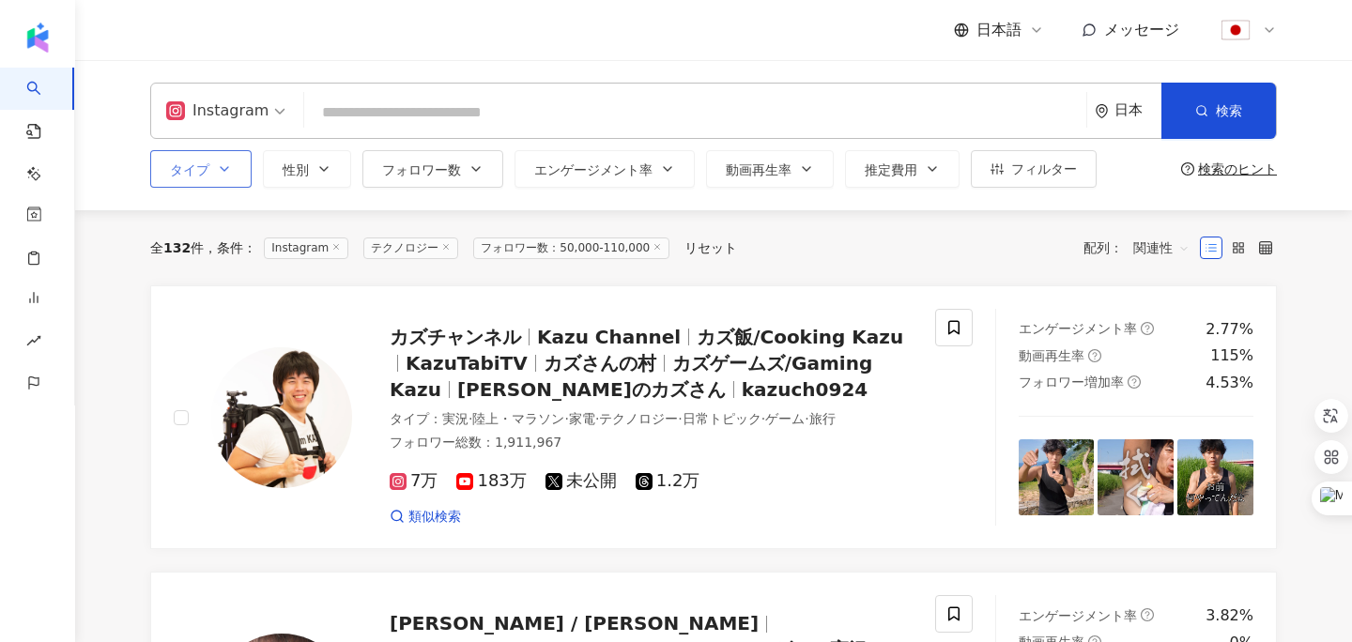
click at [230, 167] on icon "button" at bounding box center [224, 169] width 15 height 15
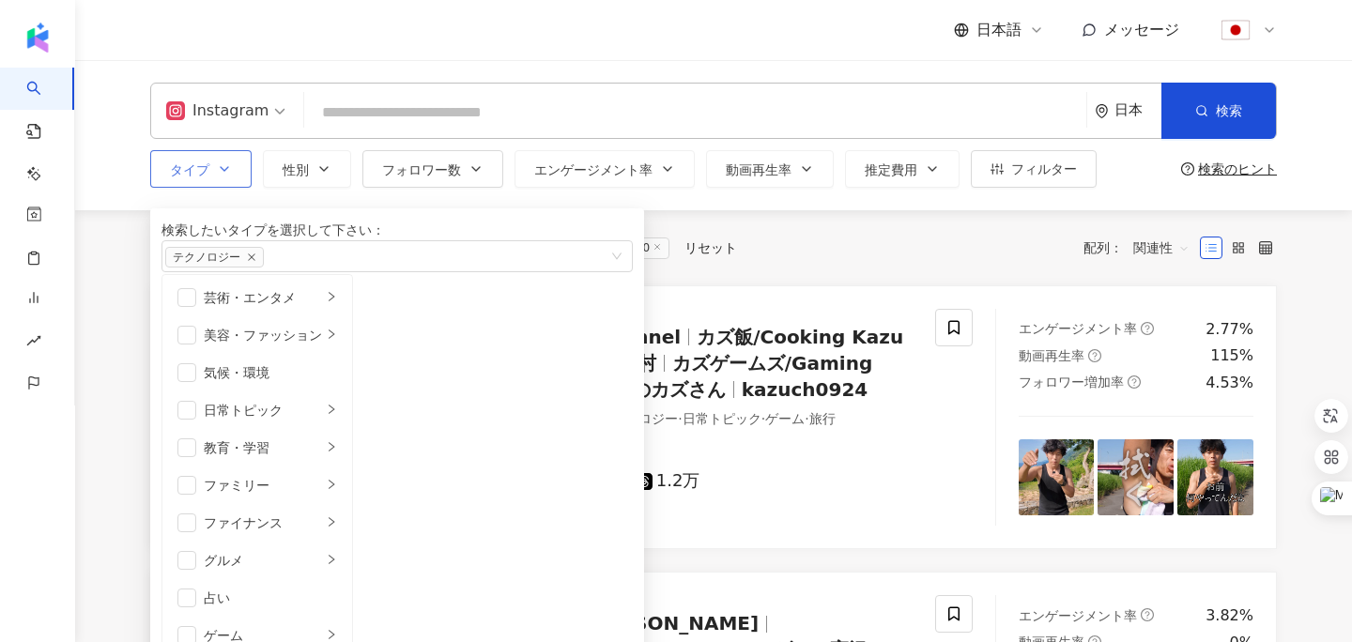
scroll to position [636, 0]
click at [482, 163] on icon "button" at bounding box center [476, 169] width 15 height 15
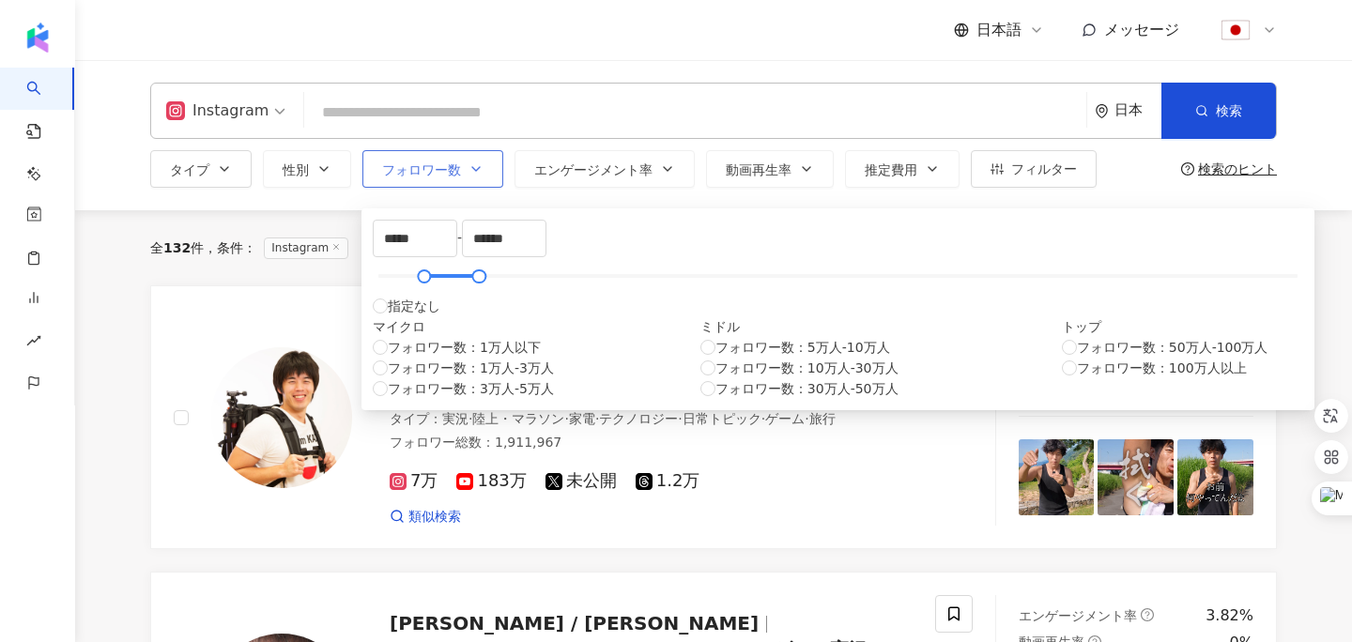
click at [482, 163] on icon "button" at bounding box center [476, 169] width 15 height 15
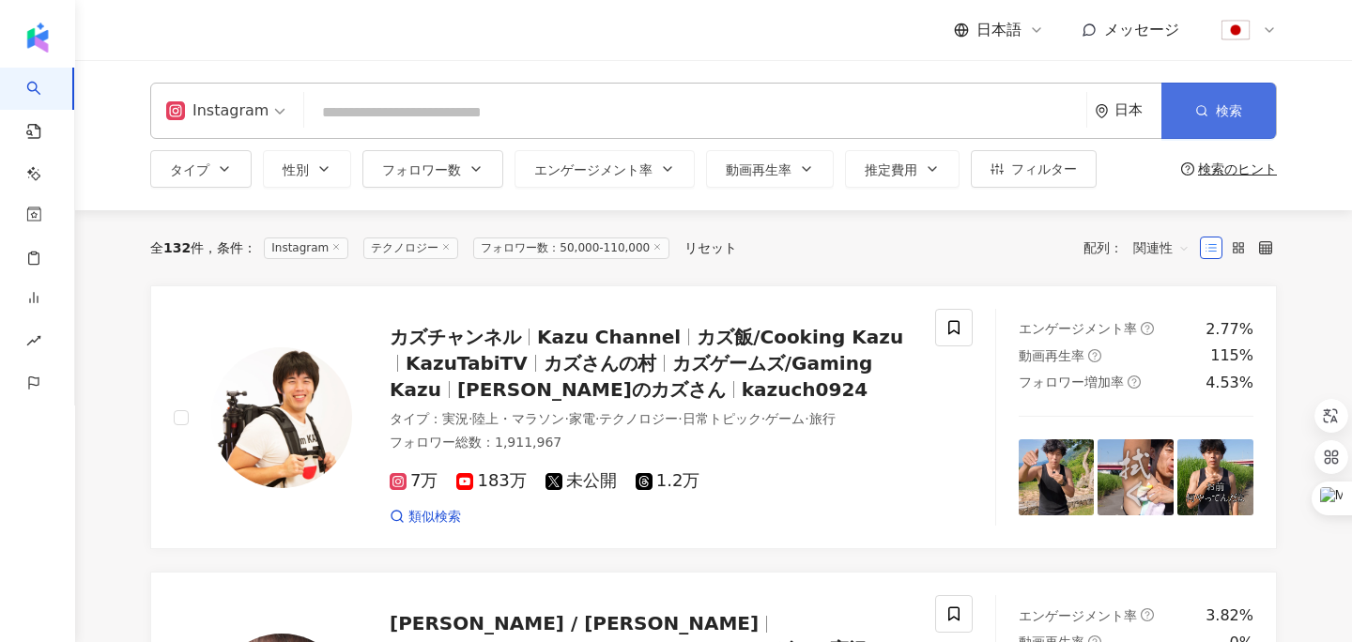
click at [1236, 111] on span "検索" at bounding box center [1229, 110] width 26 height 15
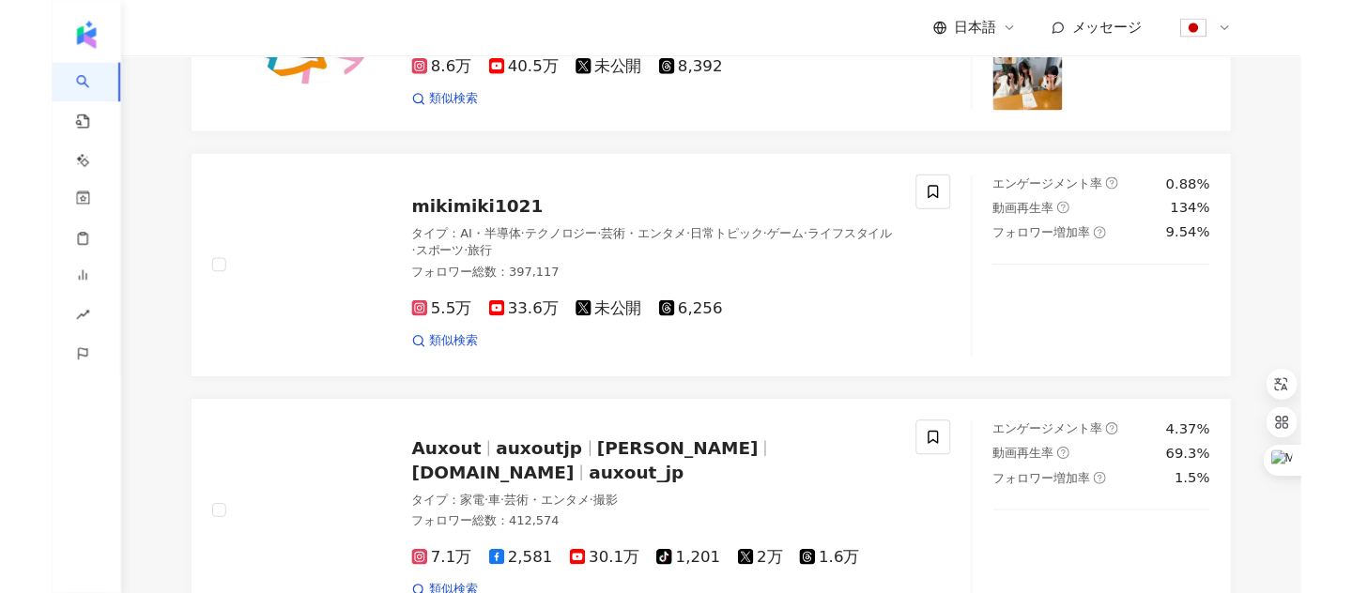
scroll to position [1736, 0]
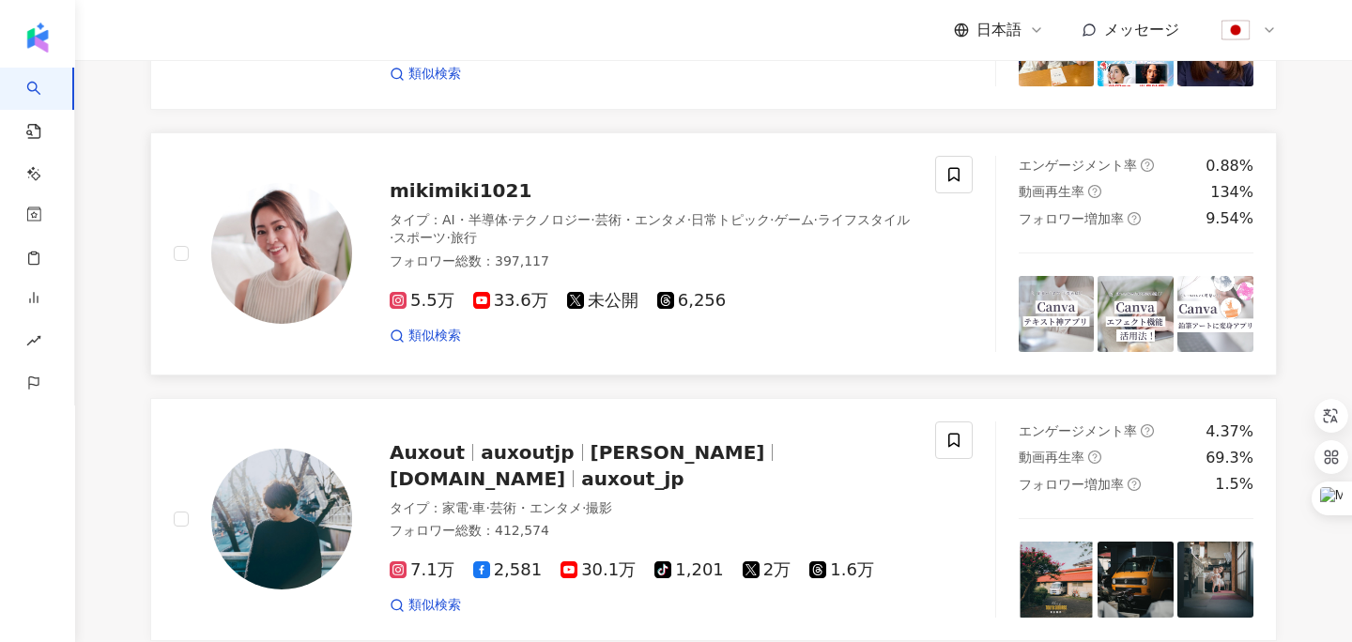
click at [449, 202] on span "mikimiki1021" at bounding box center [461, 190] width 142 height 23
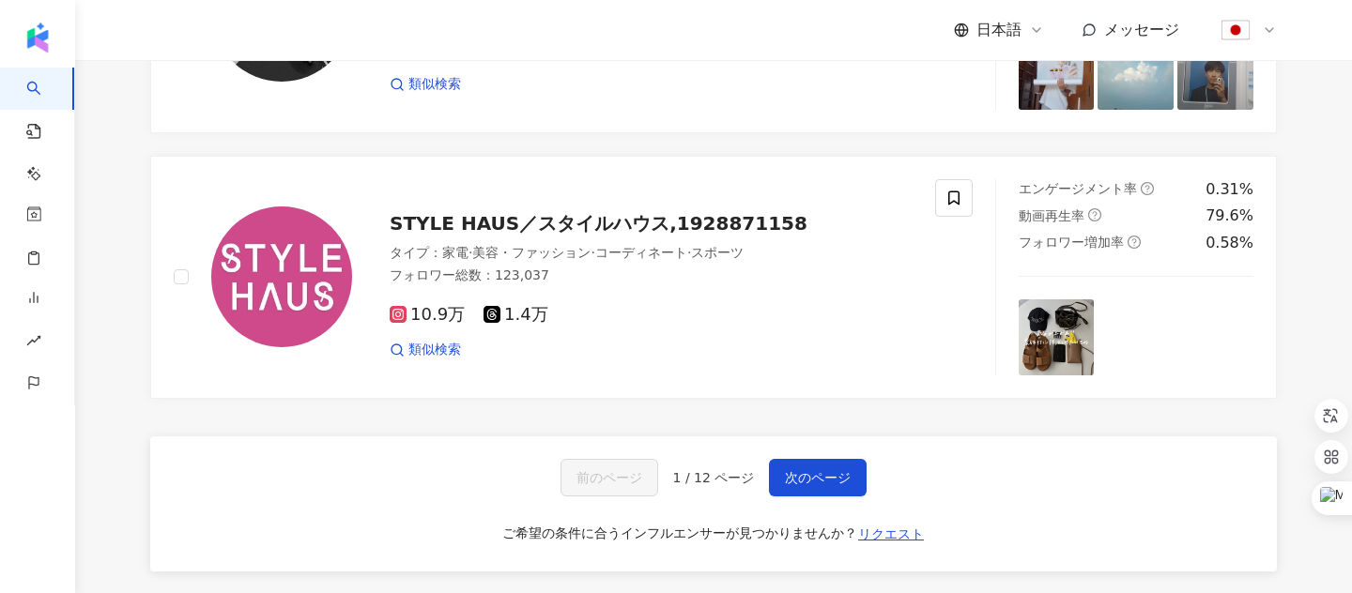
scroll to position [3044, 0]
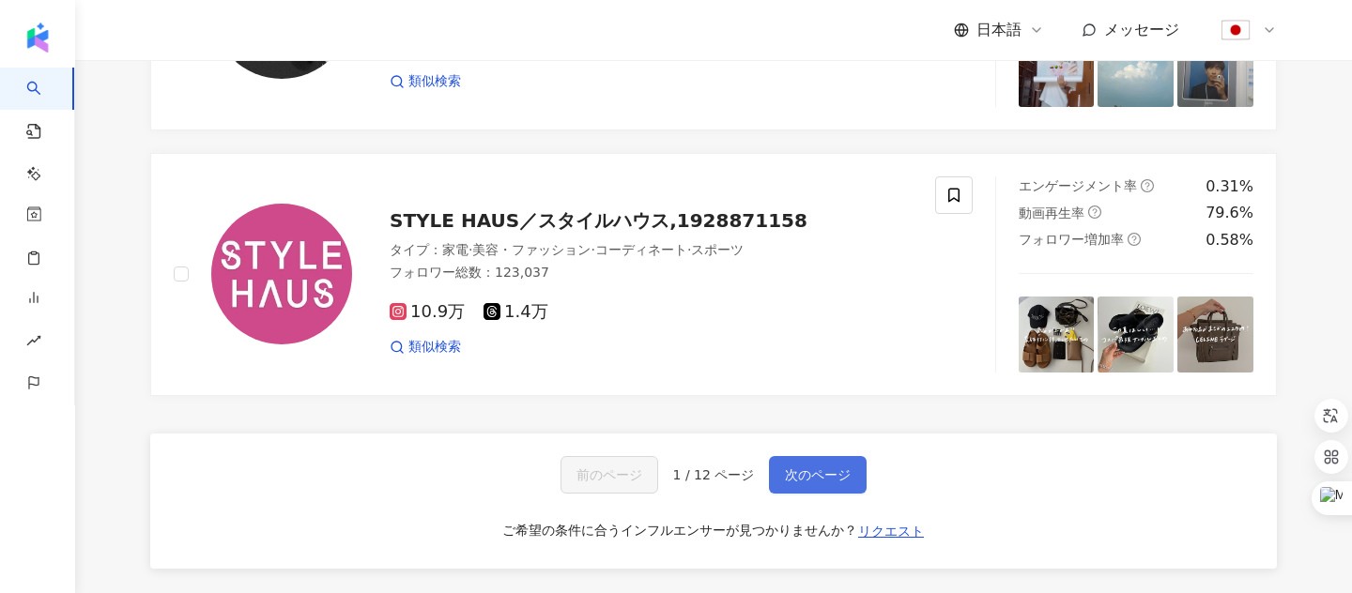
click at [789, 483] on span "次のページ" at bounding box center [818, 475] width 66 height 15
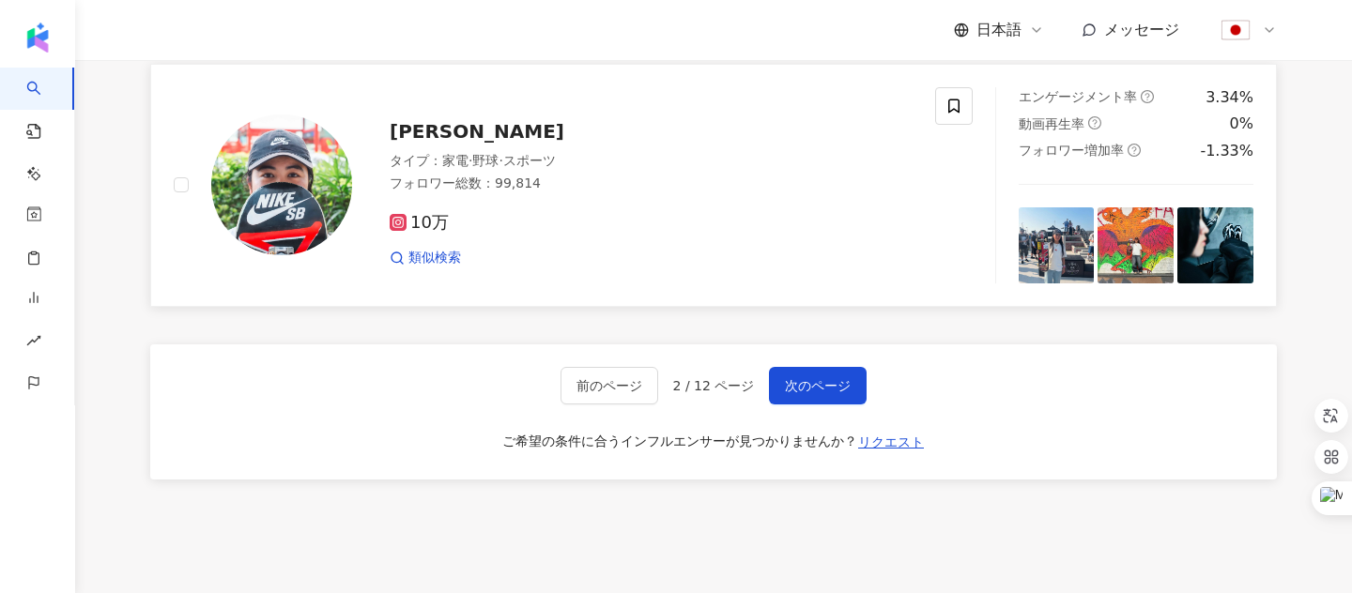
scroll to position [3130, 0]
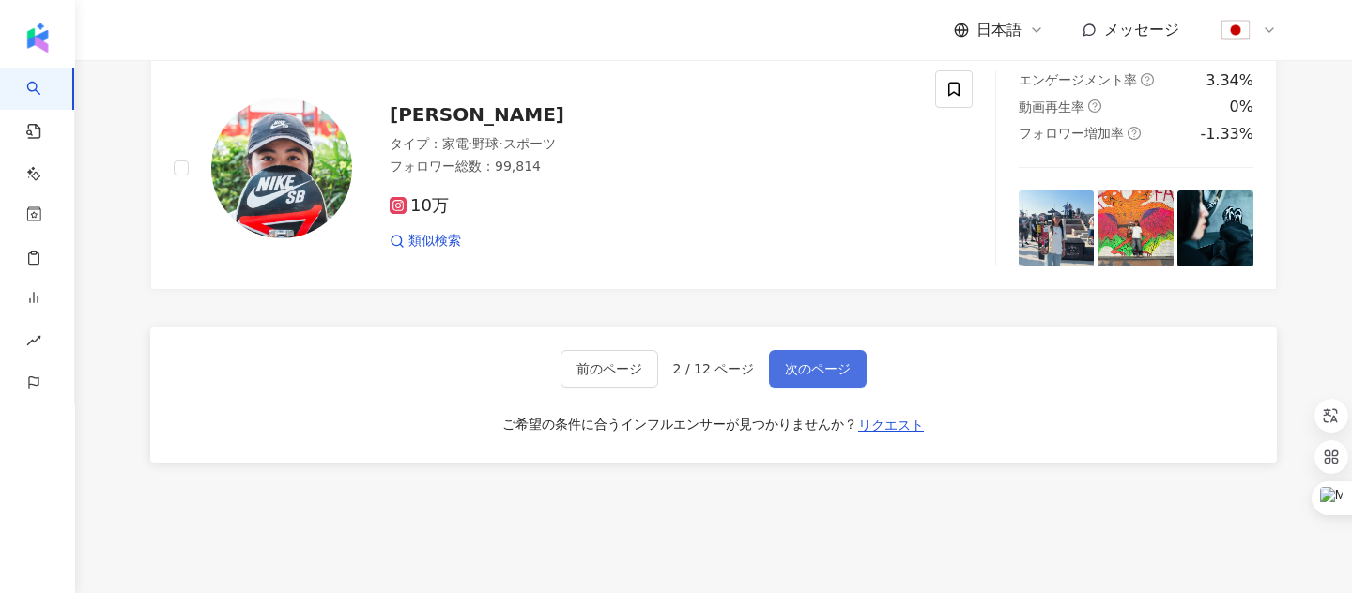
click at [809, 377] on span "次のページ" at bounding box center [818, 369] width 66 height 15
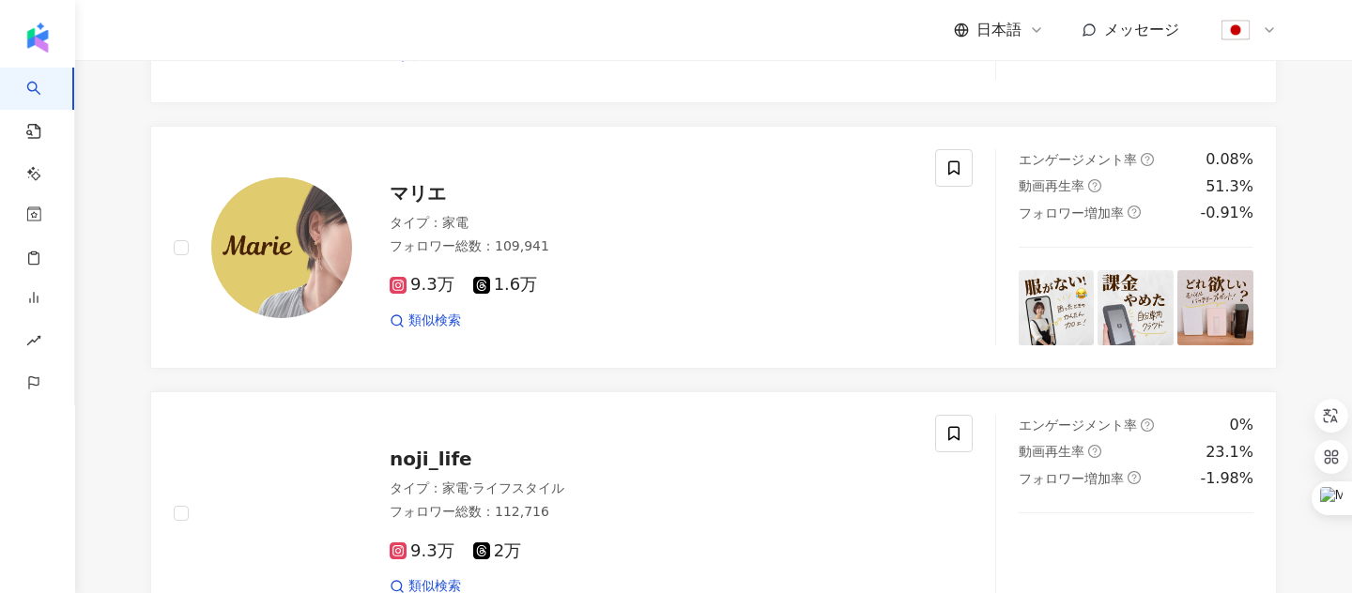
scroll to position [2175, 0]
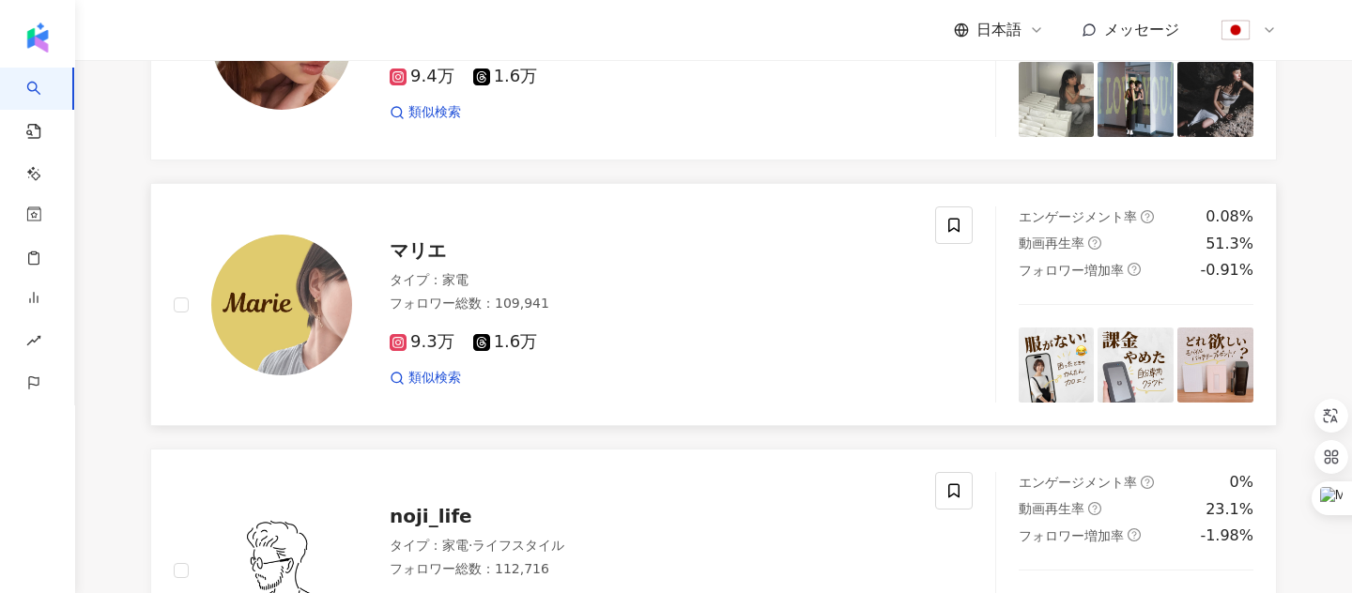
click at [417, 262] on span "マリエ" at bounding box center [418, 250] width 56 height 23
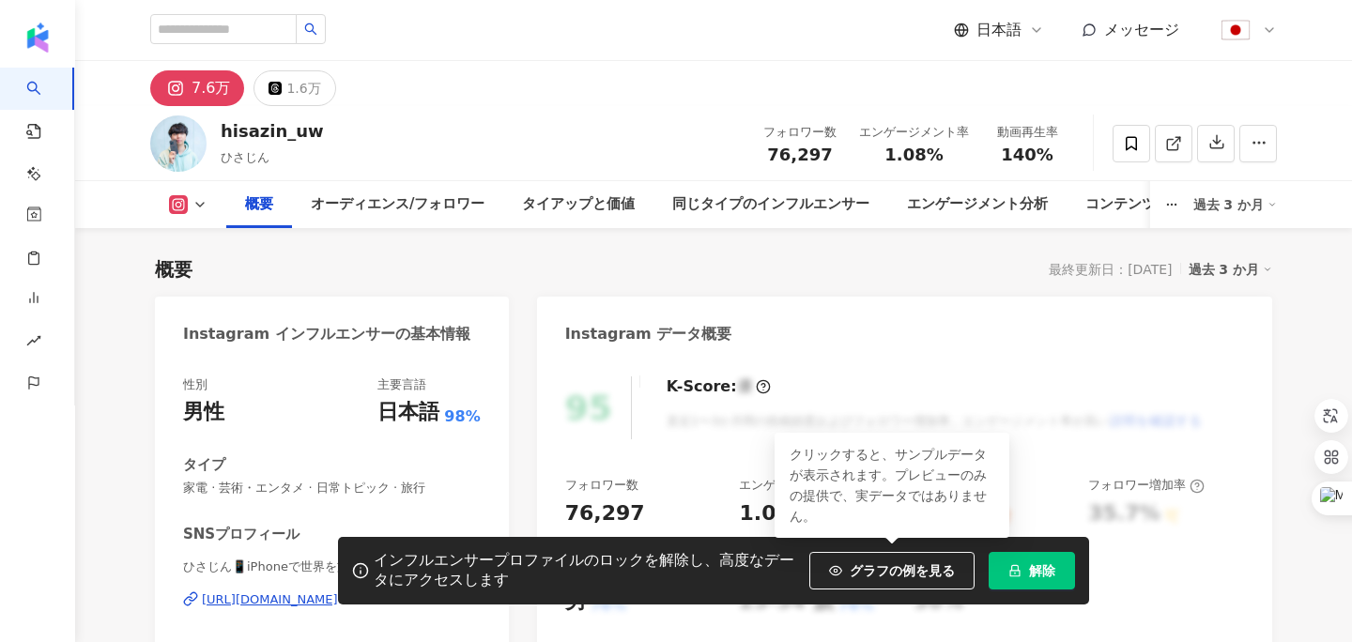
click at [1062, 566] on button "解除" at bounding box center [1032, 571] width 86 height 38
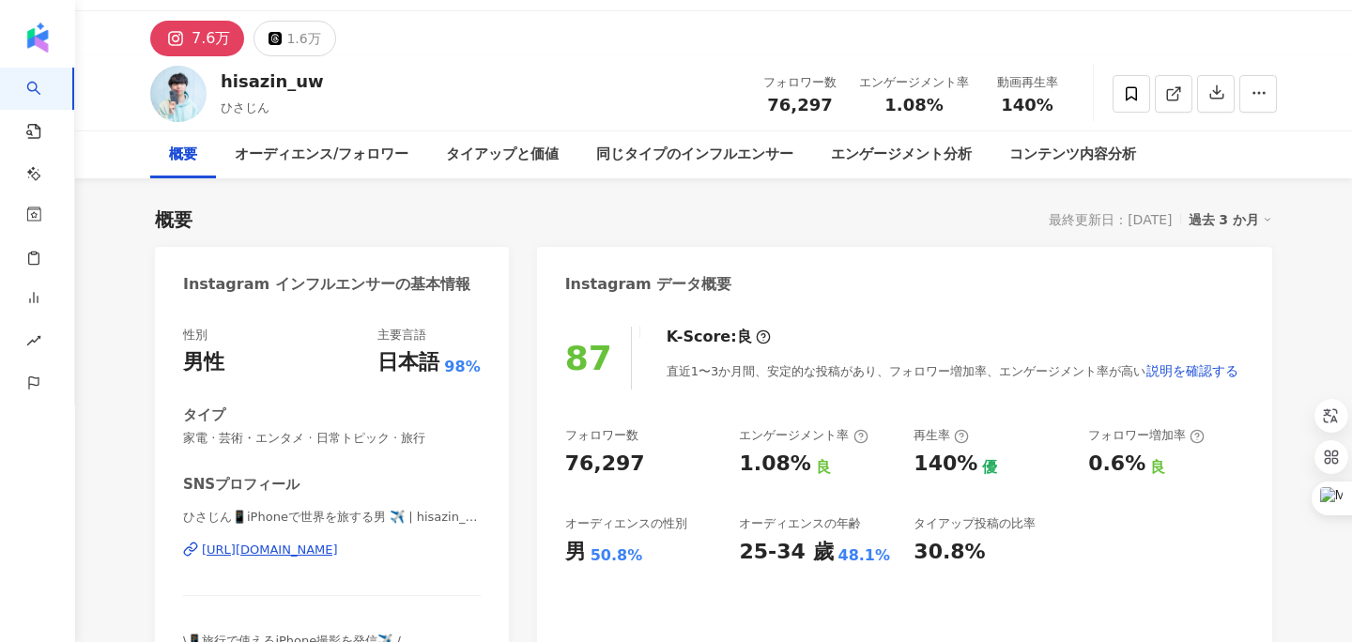
scroll to position [68, 0]
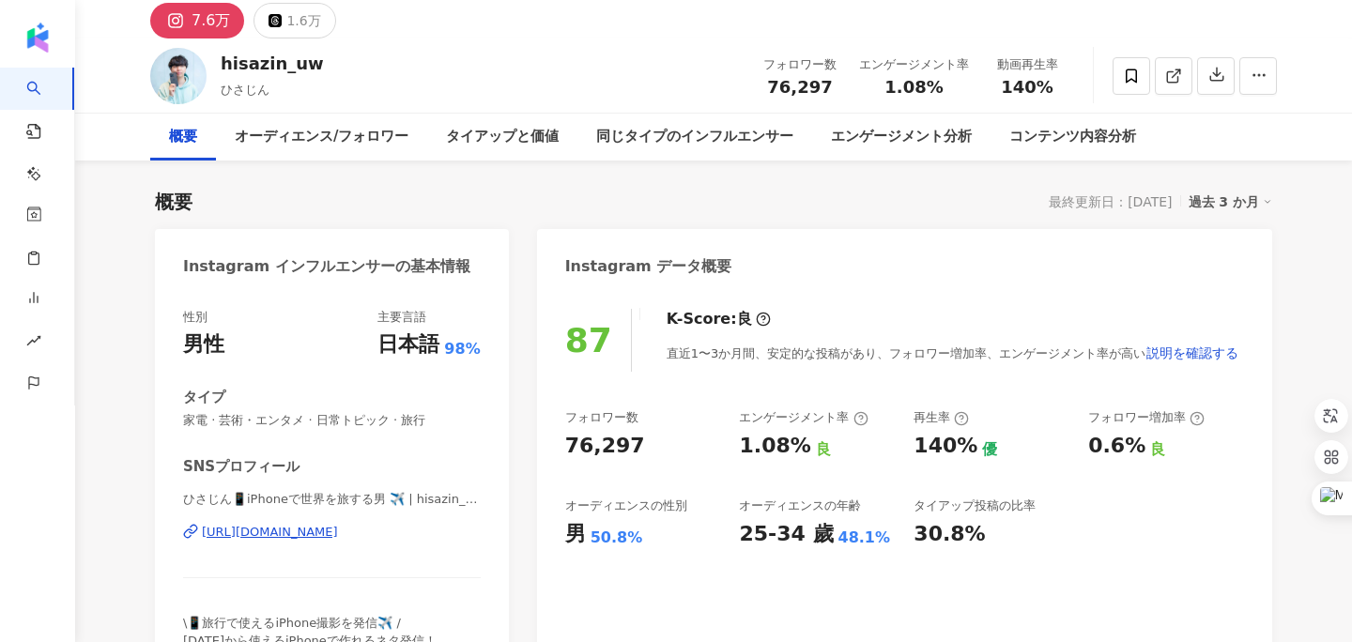
click at [338, 540] on div "[URL][DOMAIN_NAME]" at bounding box center [270, 532] width 136 height 17
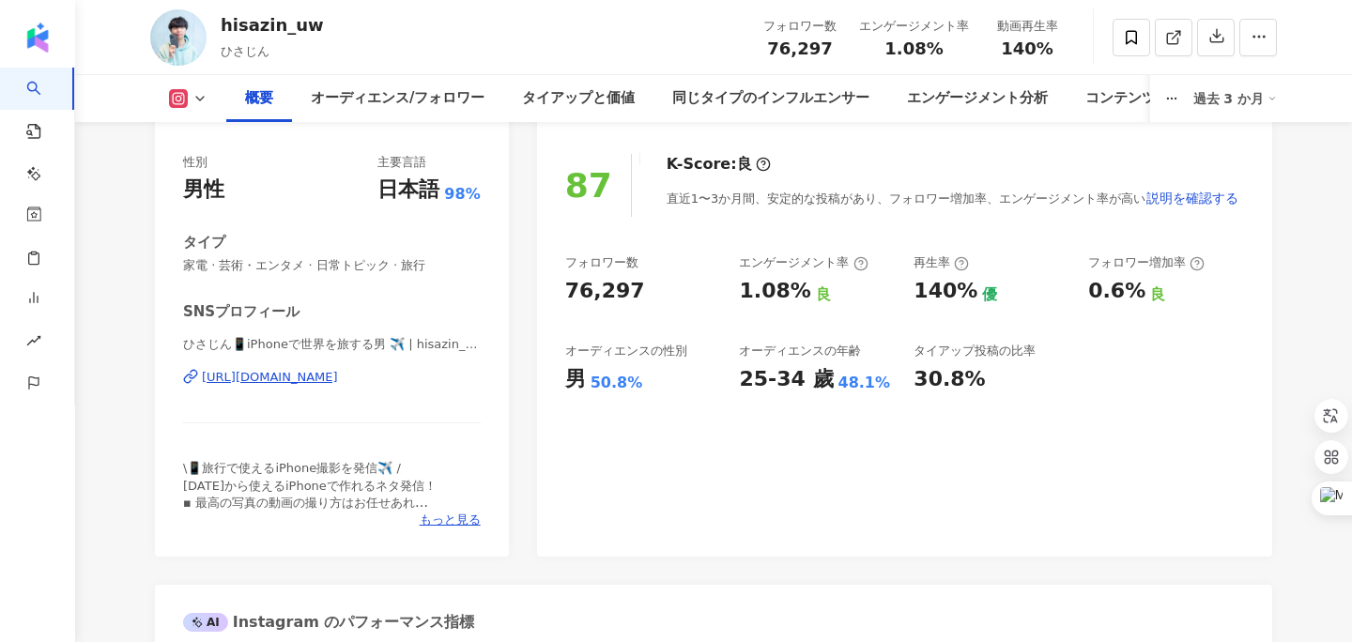
scroll to position [0, 0]
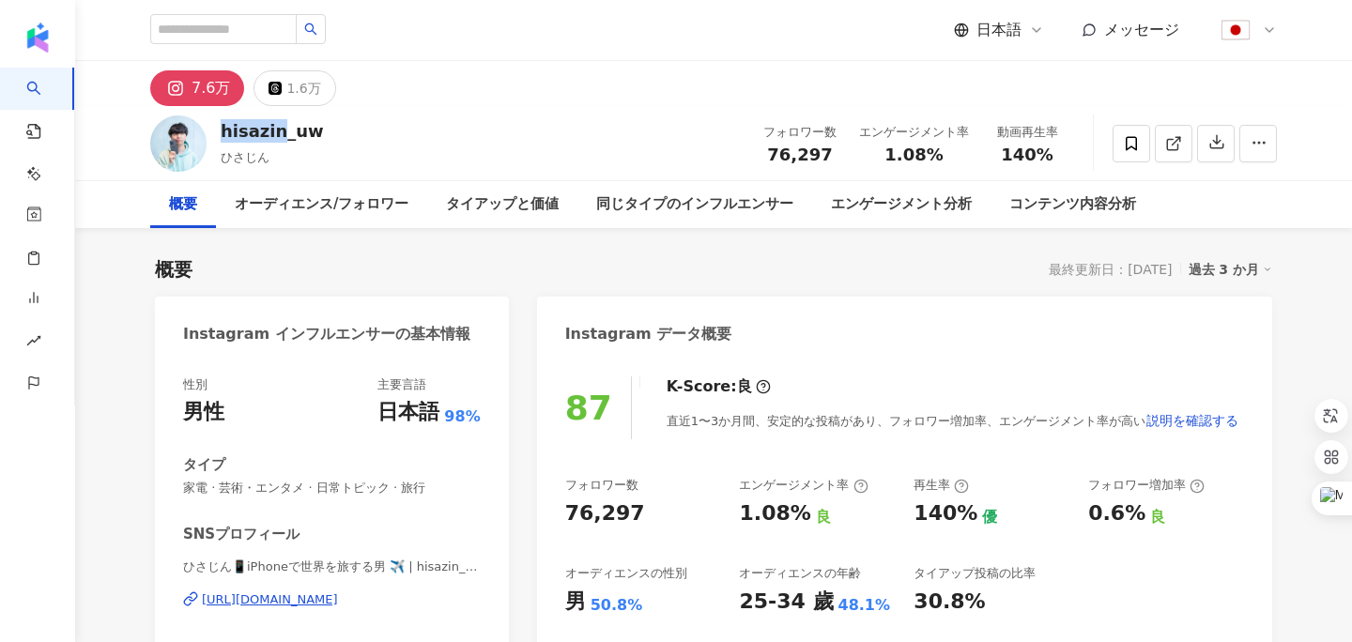
drag, startPoint x: 280, startPoint y: 131, endPoint x: 223, endPoint y: 140, distance: 57.0
click at [223, 140] on div "hisazin_uw" at bounding box center [272, 130] width 103 height 23
copy div "hisazin"
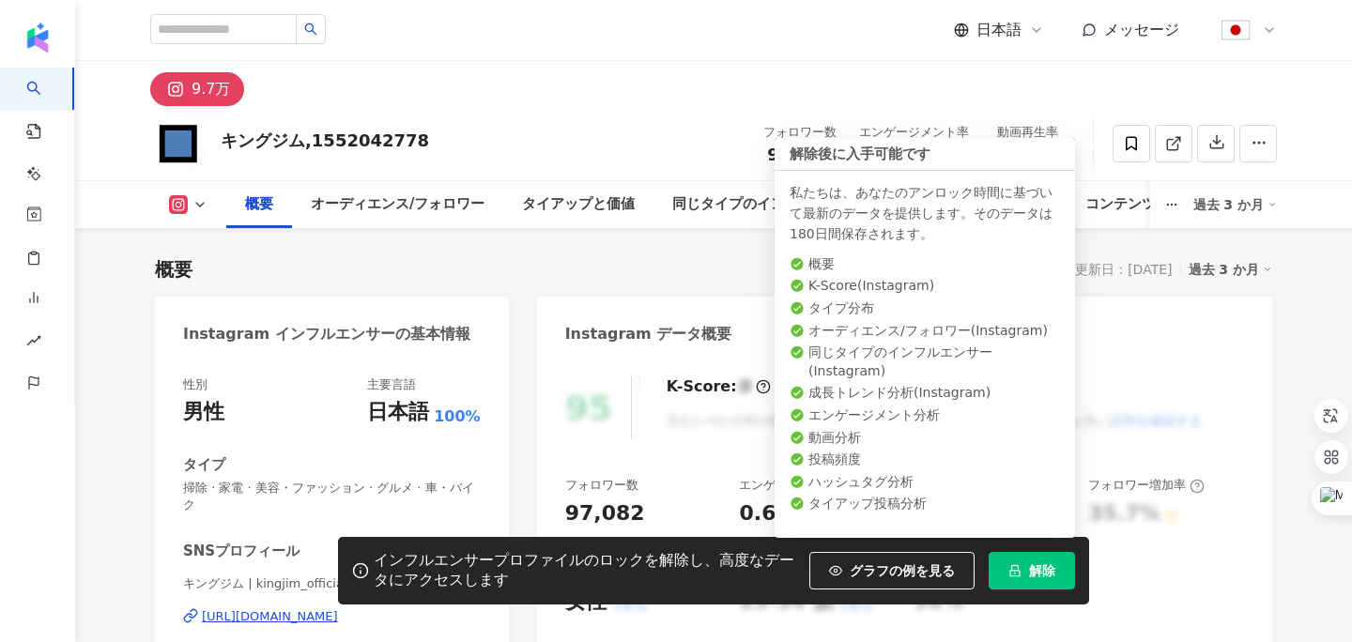
click at [1036, 563] on span "解除" at bounding box center [1042, 570] width 26 height 15
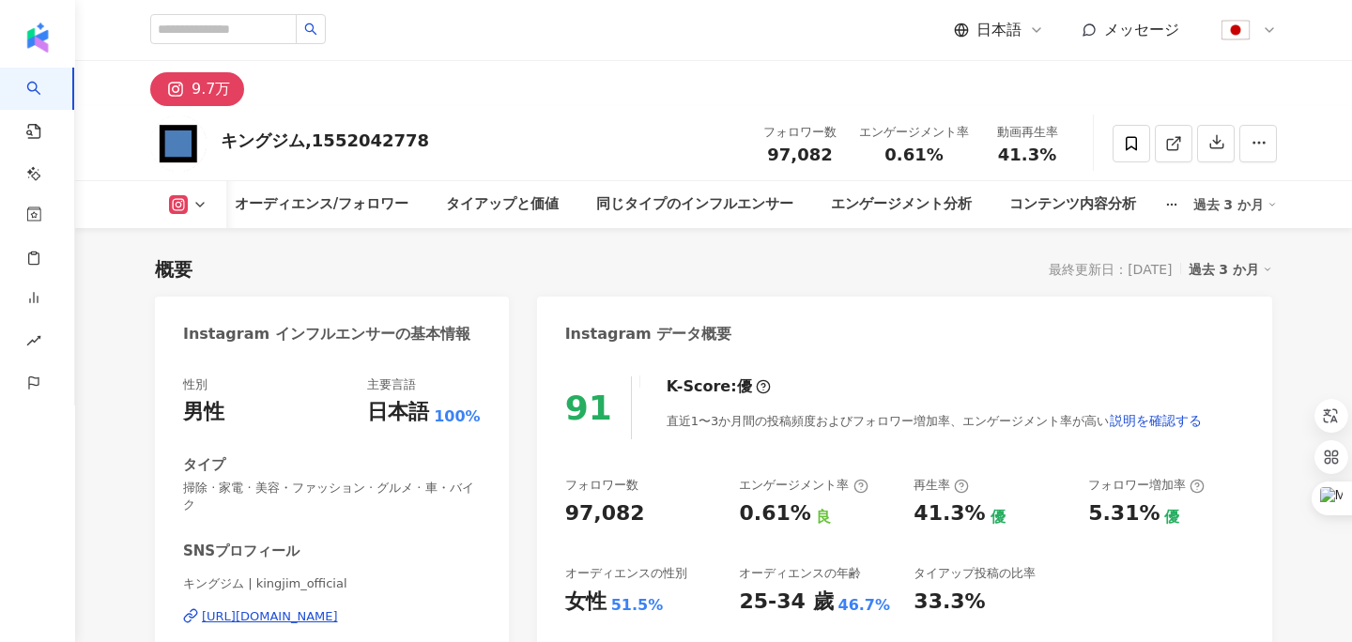
click at [338, 608] on div "https://www.instagram.com/kingjim_official/" at bounding box center [270, 616] width 136 height 17
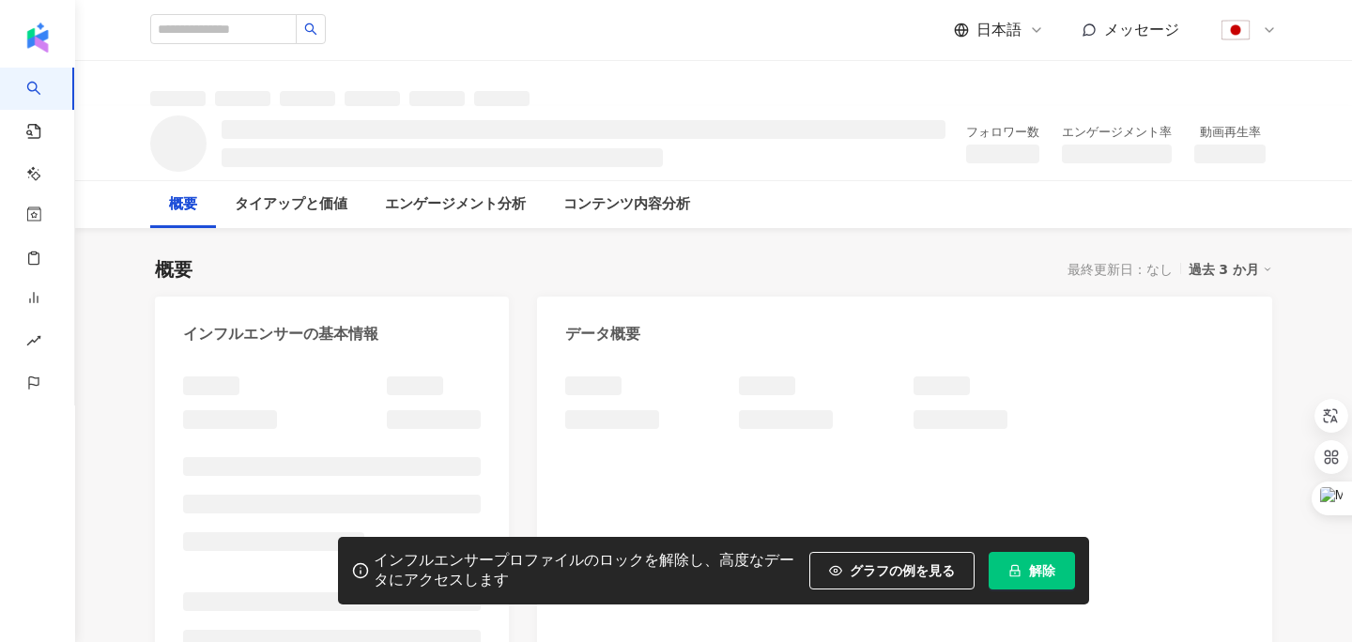
click at [1039, 568] on span "解除" at bounding box center [1042, 570] width 26 height 15
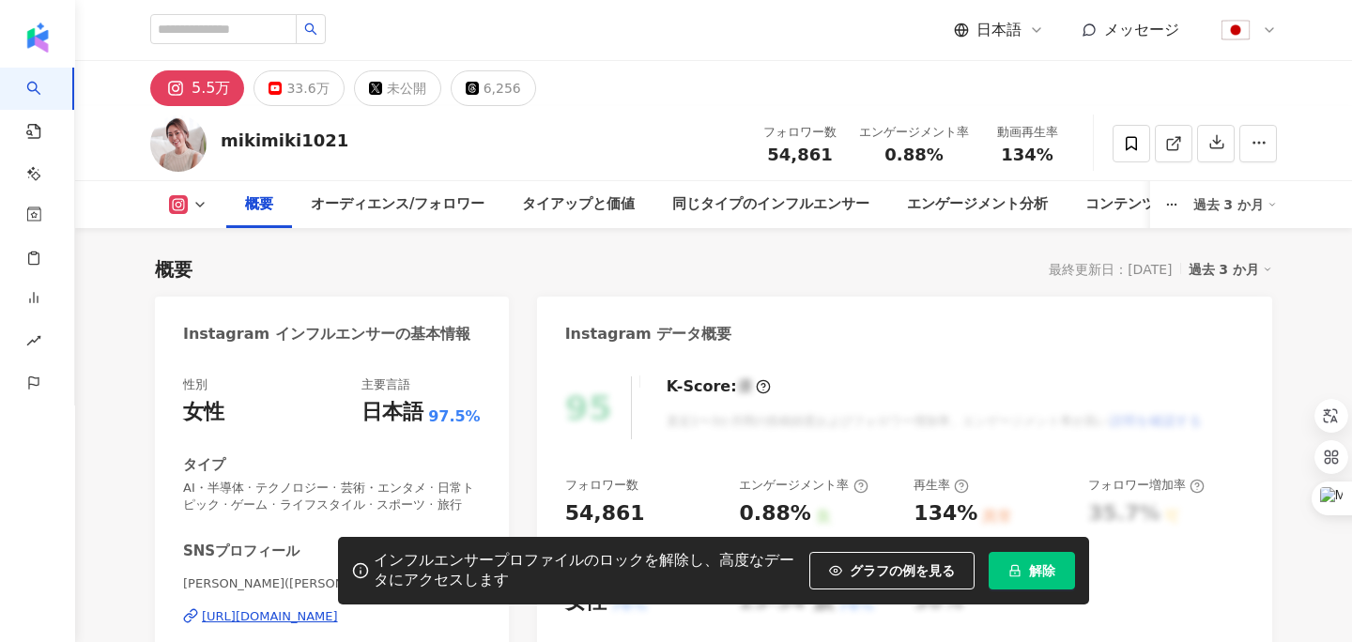
click at [1029, 574] on span "解除" at bounding box center [1042, 570] width 26 height 15
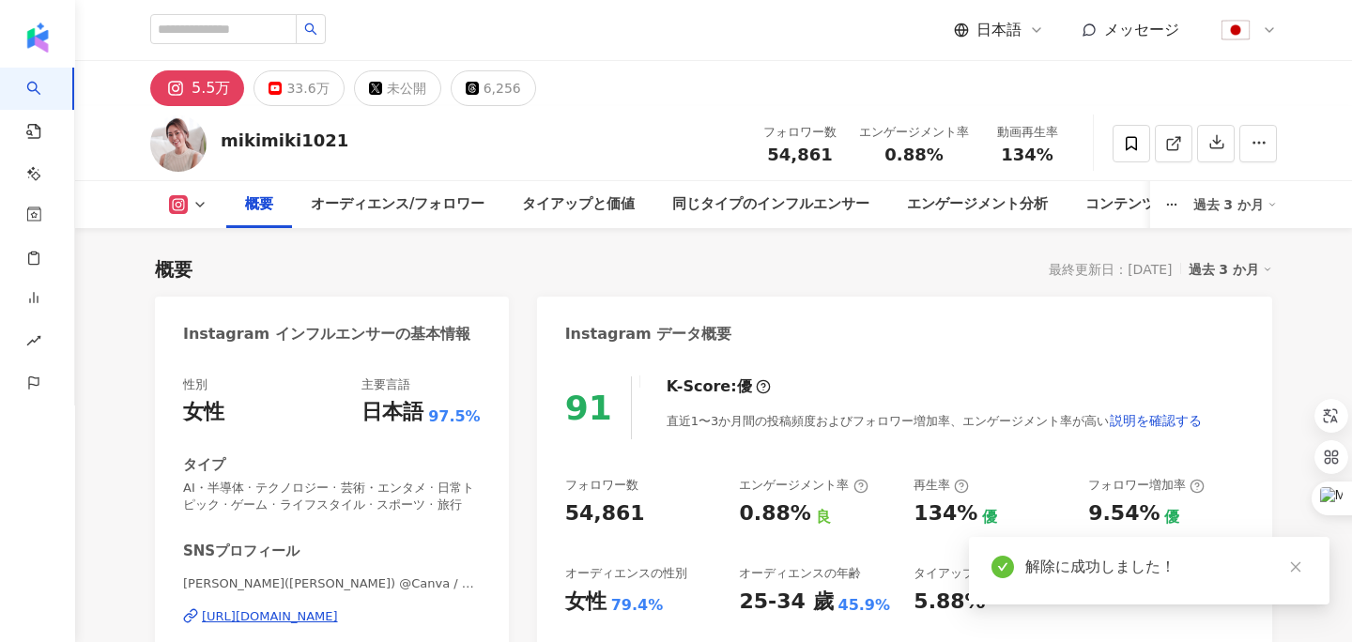
click at [338, 624] on div "https://www.instagram.com/mikimiki1021/" at bounding box center [270, 616] width 136 height 17
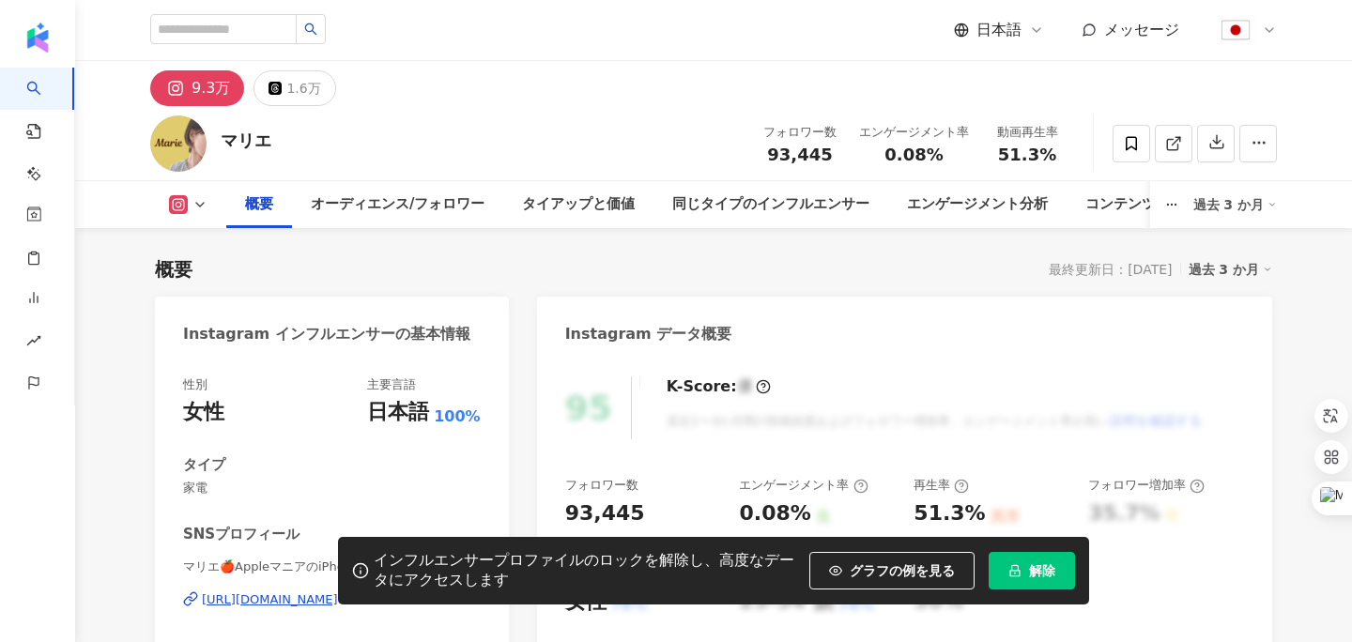
click at [993, 567] on button "解除" at bounding box center [1032, 571] width 86 height 38
click at [1008, 567] on icon "loading" at bounding box center [1016, 570] width 16 height 16
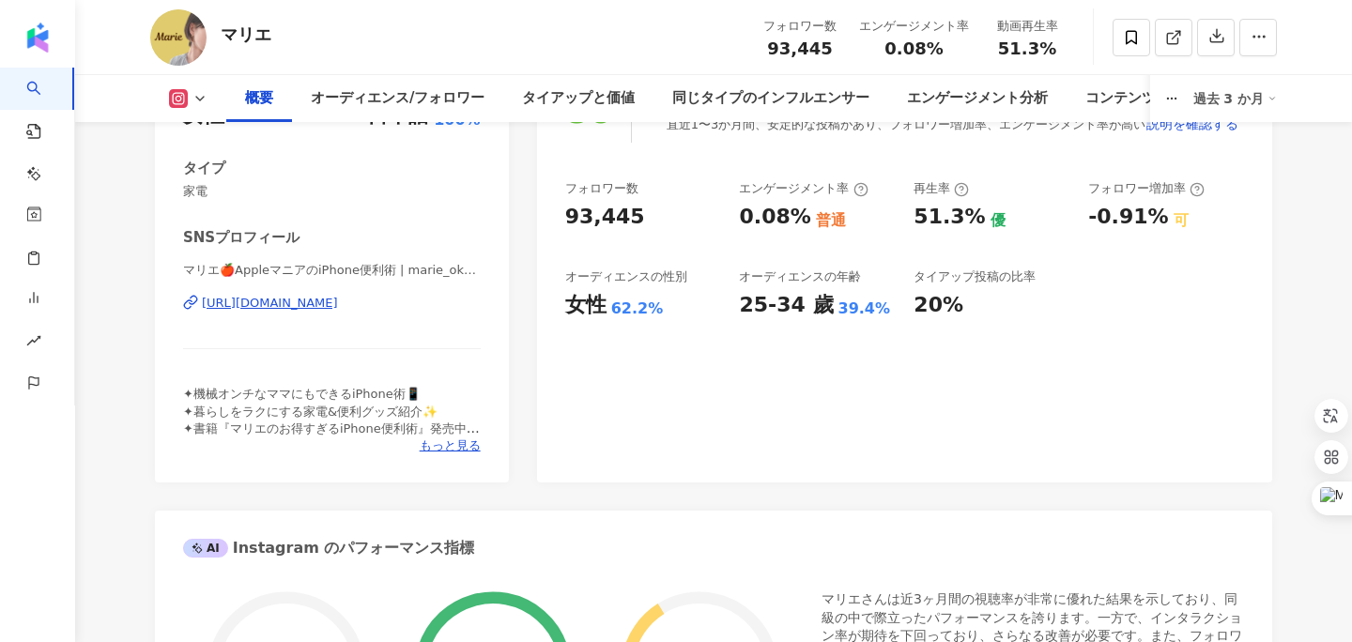
scroll to position [183, 0]
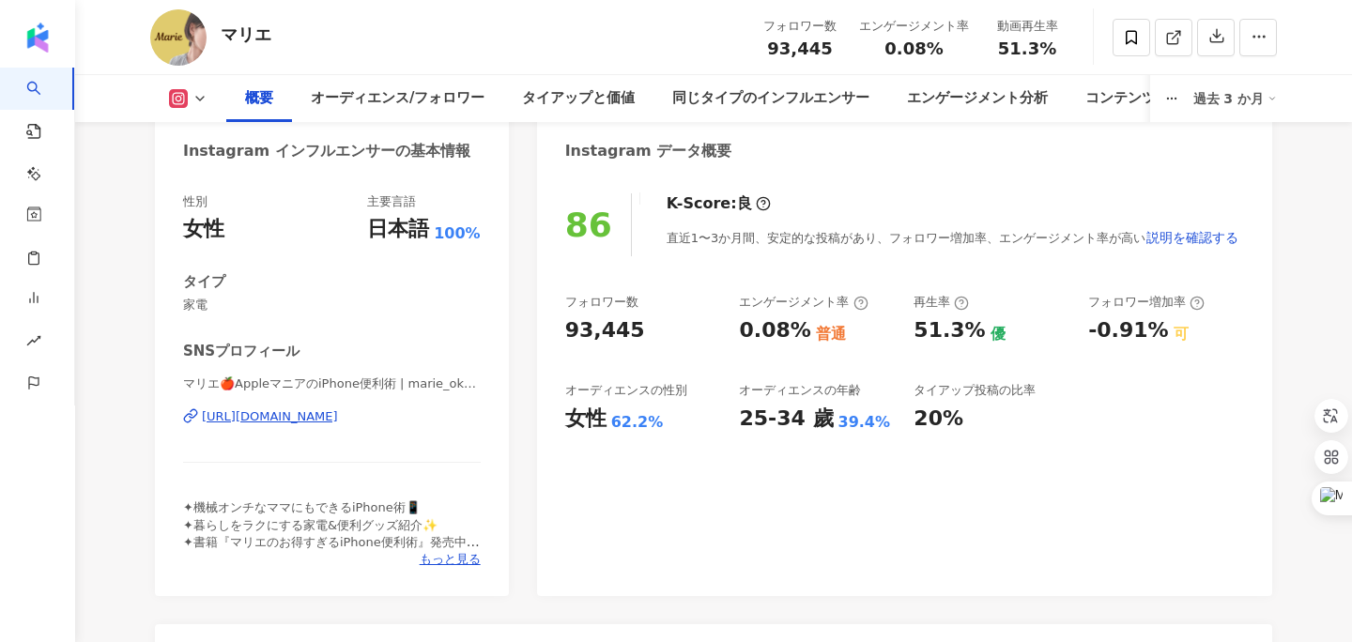
click at [338, 415] on div "[URL][DOMAIN_NAME]" at bounding box center [270, 416] width 136 height 17
